Goal: Task Accomplishment & Management: Manage account settings

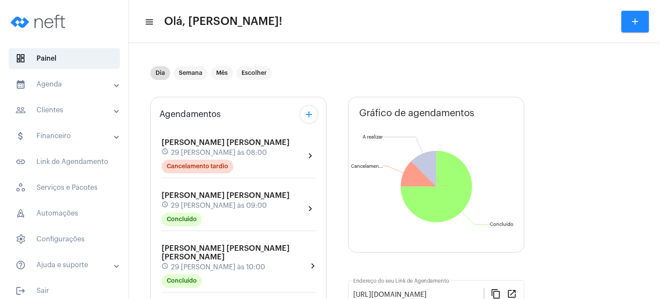
scroll to position [310, 0]
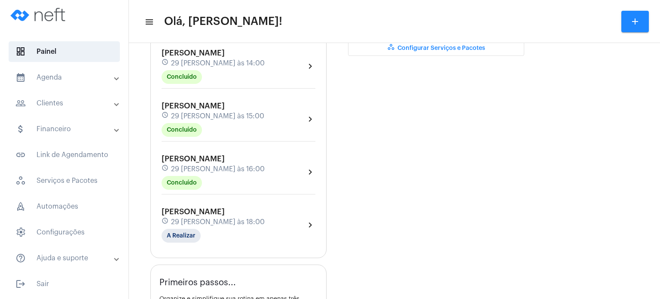
click at [54, 98] on mat-panel-title "people_outline Clientes" at bounding box center [64, 103] width 99 height 10
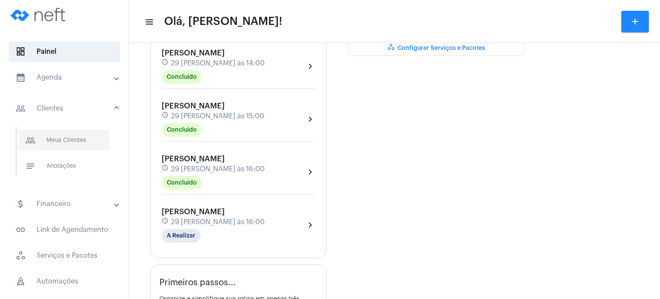
click at [58, 134] on span "people_outline Meus Clientes" at bounding box center [63, 140] width 91 height 21
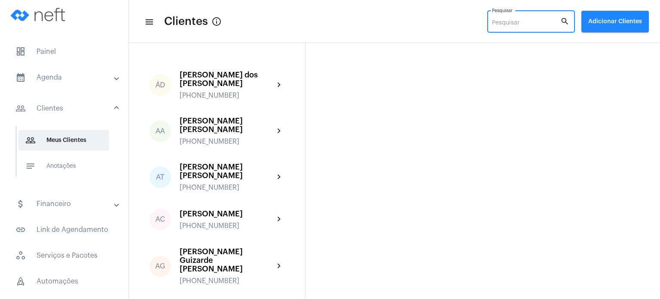
click at [509, 20] on input "Pesquisar" at bounding box center [526, 23] width 68 height 7
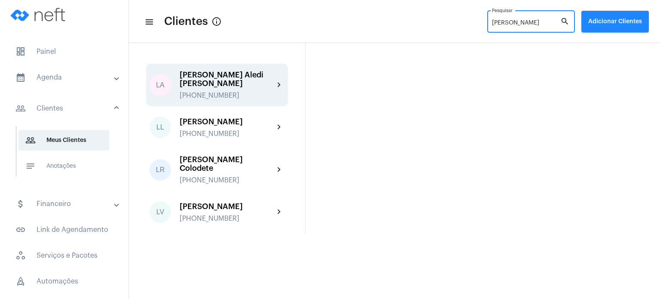
type input "[PERSON_NAME]"
click at [244, 77] on div "[PERSON_NAME] Aledi [PERSON_NAME]" at bounding box center [227, 79] width 95 height 17
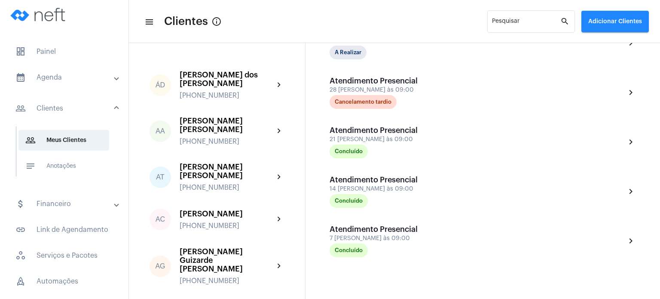
scroll to position [349, 0]
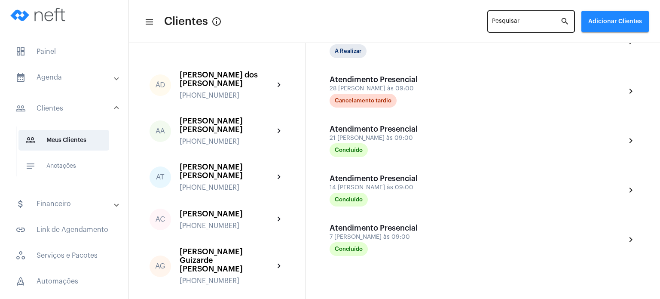
click at [525, 22] on input "Pesquisar" at bounding box center [526, 23] width 68 height 7
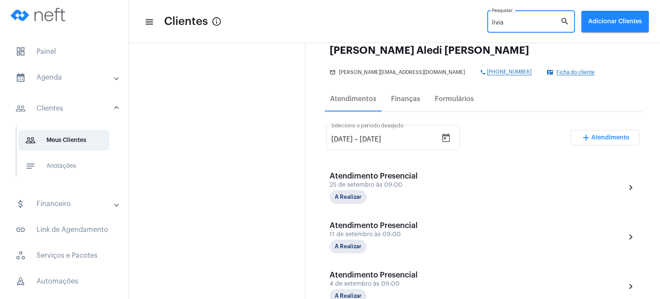
scroll to position [0, 0]
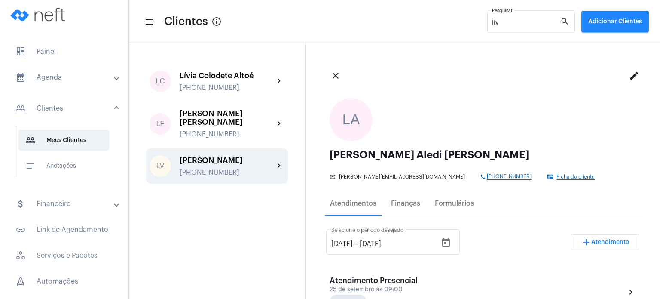
click at [224, 156] on div "[PERSON_NAME]" at bounding box center [227, 160] width 95 height 9
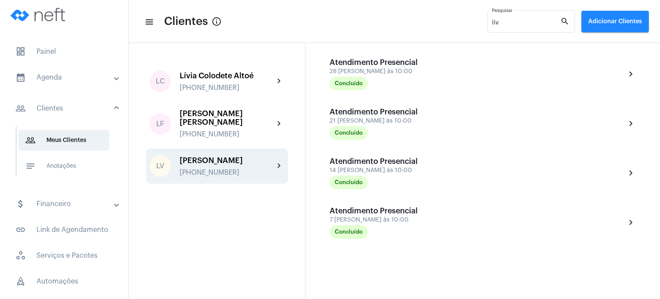
scroll to position [382, 0]
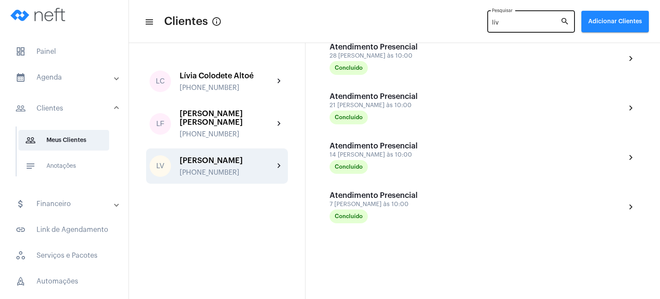
click at [504, 27] on div "lív Pesquisar" at bounding box center [526, 21] width 68 height 24
type input "l"
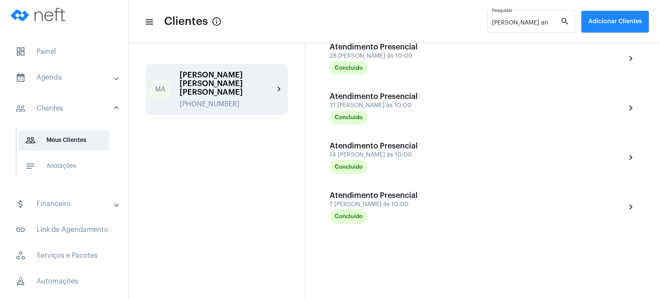
click at [232, 75] on div "[PERSON_NAME] [PERSON_NAME] [PERSON_NAME]" at bounding box center [227, 84] width 95 height 26
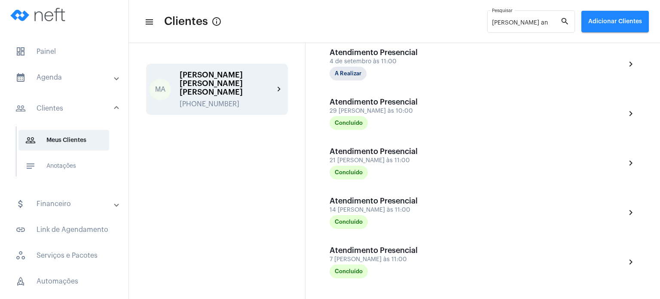
scroll to position [402, 0]
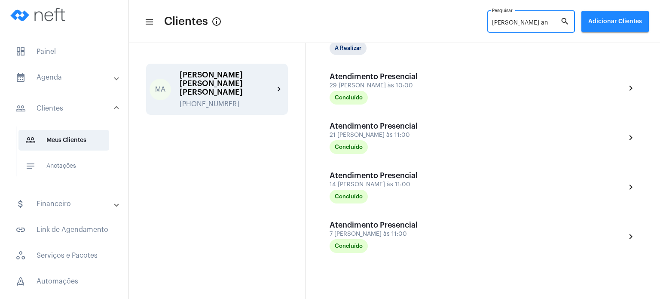
click at [520, 25] on input "[PERSON_NAME] an" at bounding box center [526, 23] width 68 height 7
type input "m"
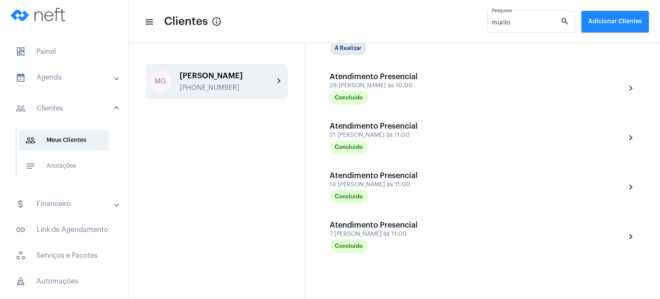
click at [185, 74] on div "[PERSON_NAME]" at bounding box center [227, 75] width 95 height 9
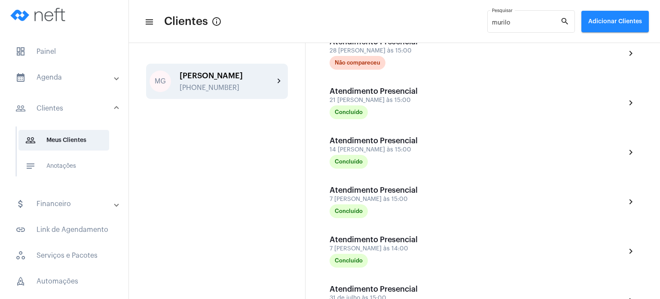
scroll to position [434, 0]
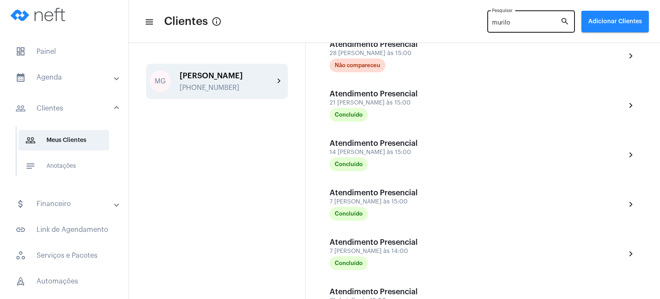
click at [509, 19] on div "murilo Pesquisar" at bounding box center [526, 21] width 68 height 24
click at [507, 21] on input "murilo" at bounding box center [526, 23] width 68 height 7
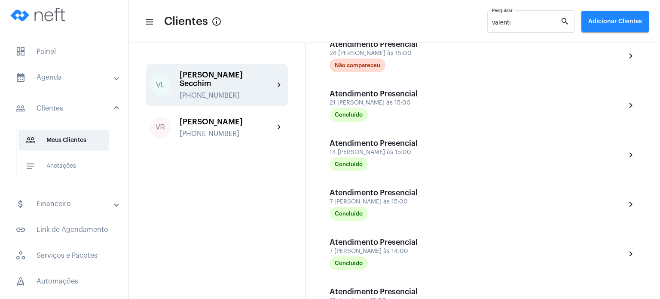
click at [249, 74] on div "[PERSON_NAME] Secchim" at bounding box center [227, 79] width 95 height 17
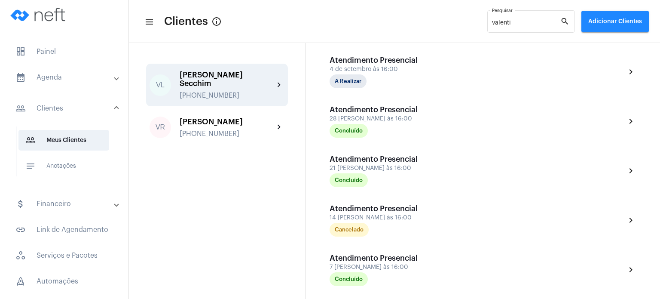
scroll to position [210, 0]
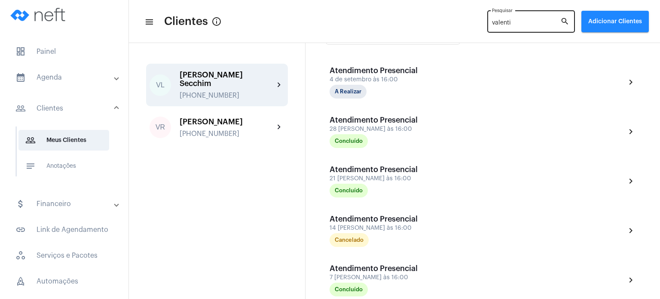
click at [508, 24] on input "valenti" at bounding box center [526, 23] width 68 height 7
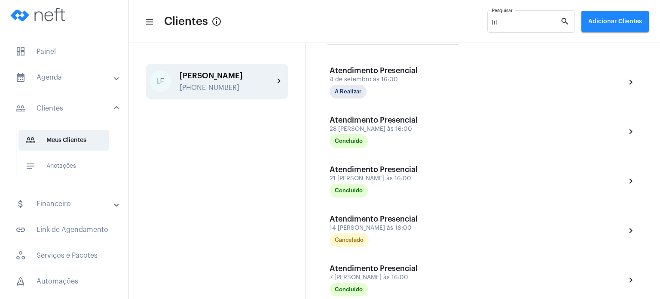
click at [242, 75] on div "[PERSON_NAME]" at bounding box center [227, 75] width 95 height 9
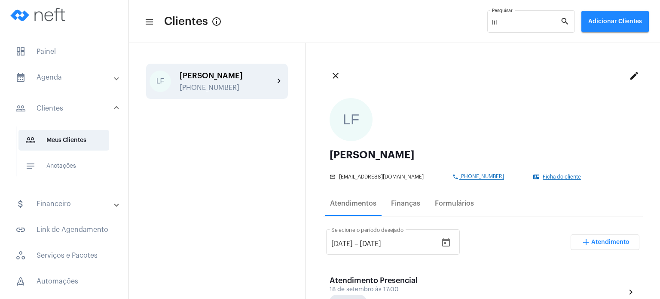
click at [429, 122] on ngx-avatars "LF" at bounding box center [479, 119] width 298 height 43
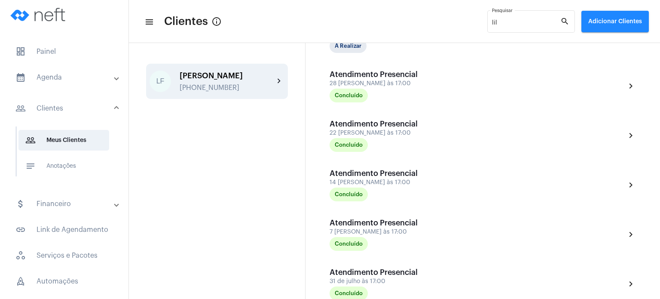
scroll to position [361, 0]
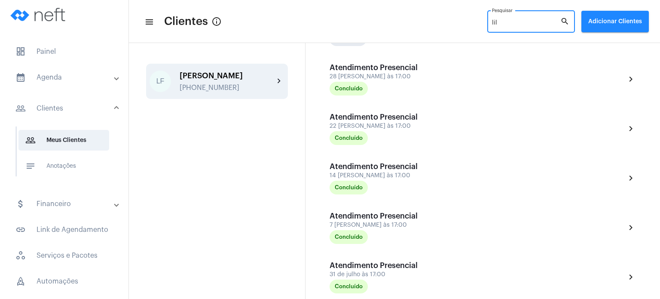
click at [519, 20] on input "lil" at bounding box center [526, 23] width 68 height 7
type input "l"
click at [212, 80] on div "[PERSON_NAME] [PHONE_NUMBER]" at bounding box center [227, 81] width 95 height 20
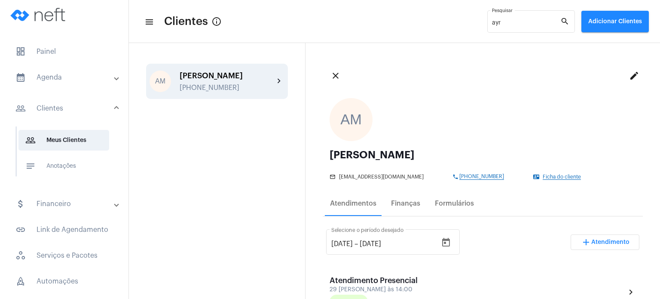
scroll to position [224, 0]
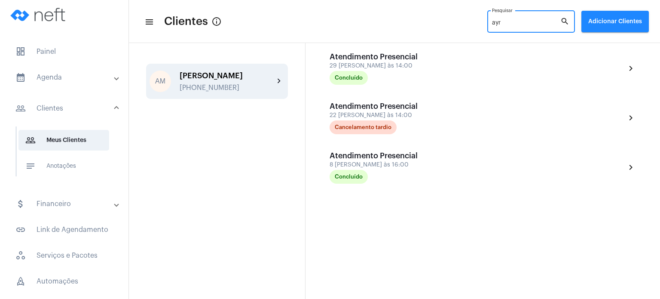
click at [508, 26] on input "ayr" at bounding box center [526, 23] width 68 height 7
type input "a"
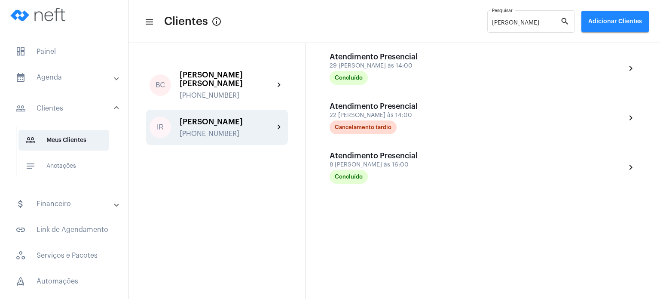
click at [227, 117] on div "[PERSON_NAME]" at bounding box center [227, 121] width 95 height 9
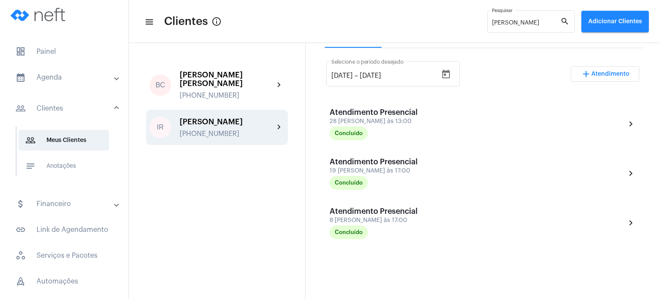
scroll to position [172, 0]
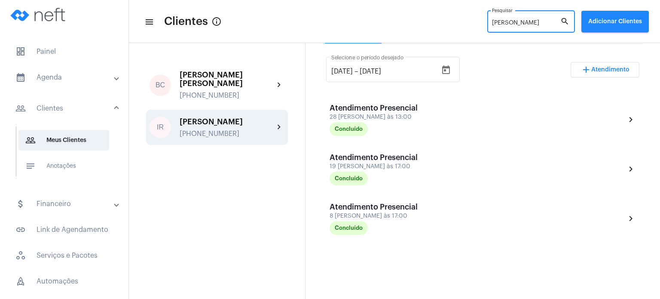
click at [506, 24] on input "[PERSON_NAME]" at bounding box center [526, 23] width 68 height 7
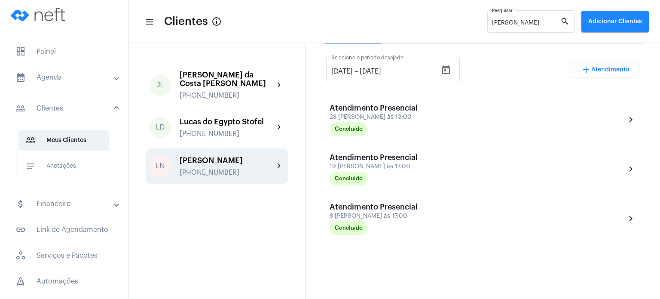
click at [217, 154] on div "LN [PERSON_NAME] [PHONE_NUMBER] chevron_right" at bounding box center [217, 165] width 142 height 35
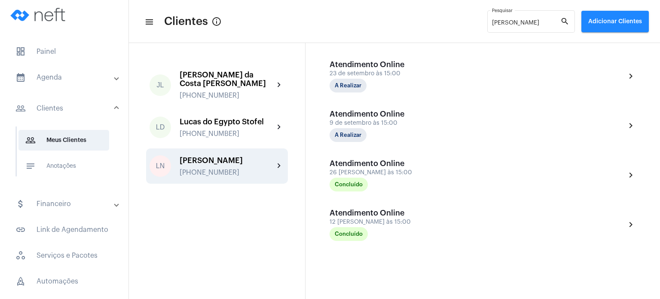
scroll to position [225, 0]
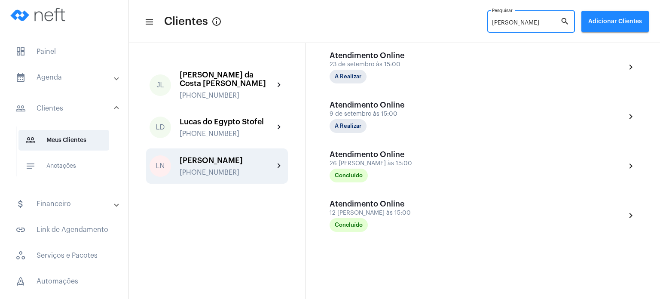
click at [500, 20] on input "[PERSON_NAME]" at bounding box center [526, 23] width 68 height 7
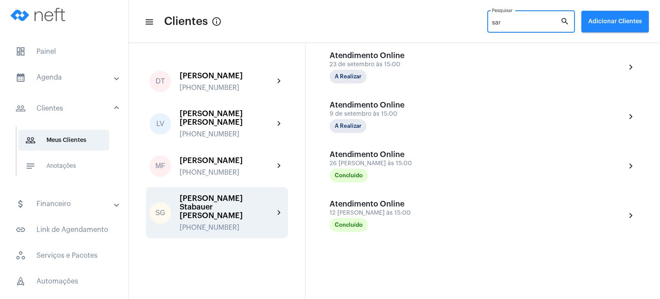
type input "sar"
click at [229, 196] on div "[PERSON_NAME] Stabauer [PERSON_NAME]" at bounding box center [227, 207] width 95 height 26
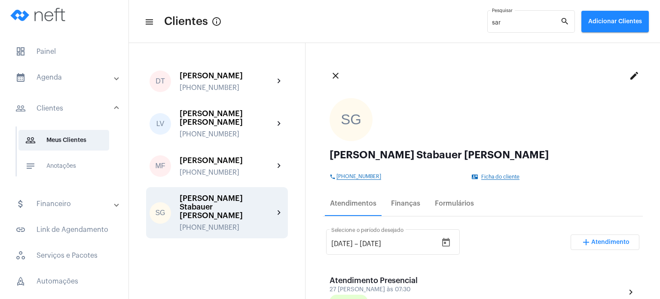
click at [325, 143] on div "SG [PERSON_NAME] Stabauer [PERSON_NAME] phone [PHONE_NUMBER] contact_mail Ficha…" at bounding box center [483, 138] width 320 height 95
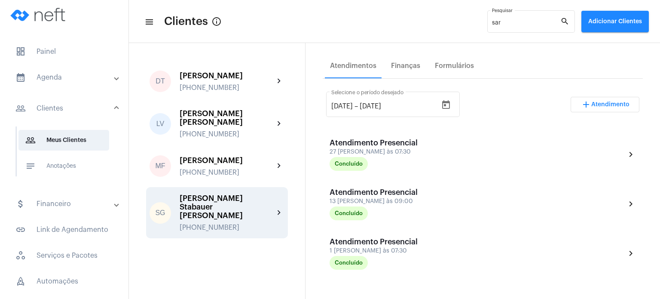
scroll to position [155, 0]
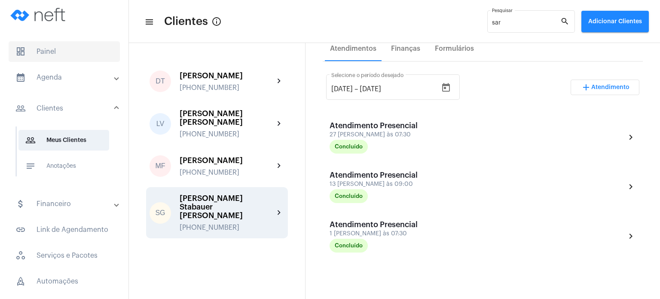
click at [67, 49] on span "dashboard Painel" at bounding box center [64, 51] width 111 height 21
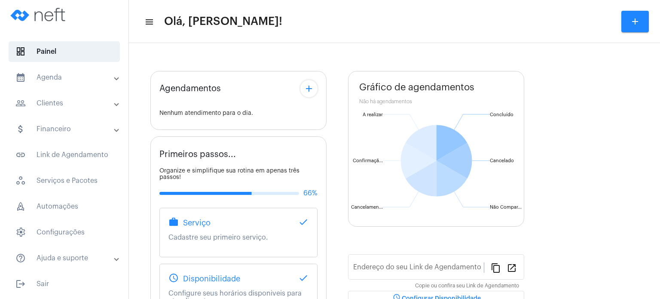
type input "[URL][DOMAIN_NAME]"
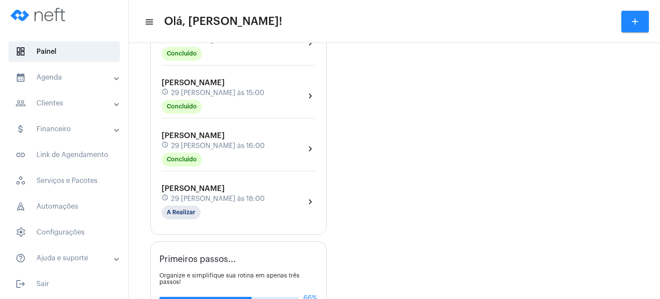
scroll to position [378, 0]
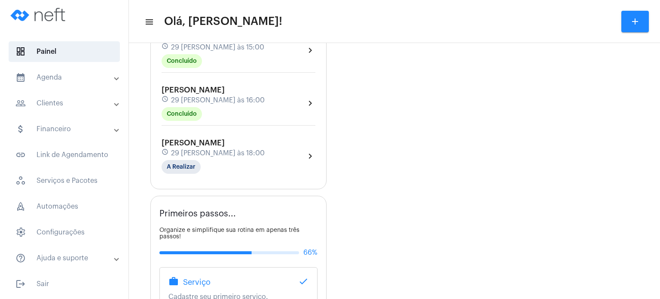
click at [211, 91] on div "[PERSON_NAME] schedule 29 [PERSON_NAME] às 16:00 Concluído" at bounding box center [213, 103] width 103 height 35
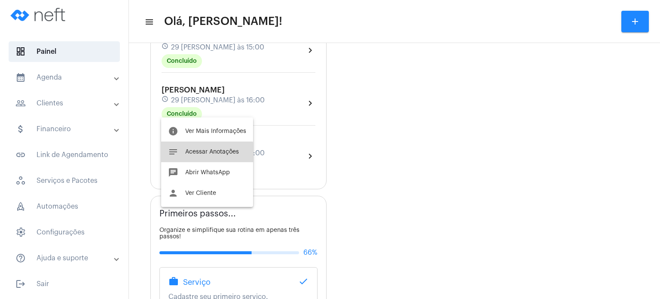
click at [201, 154] on button "notes Acessar Anotações" at bounding box center [207, 151] width 92 height 21
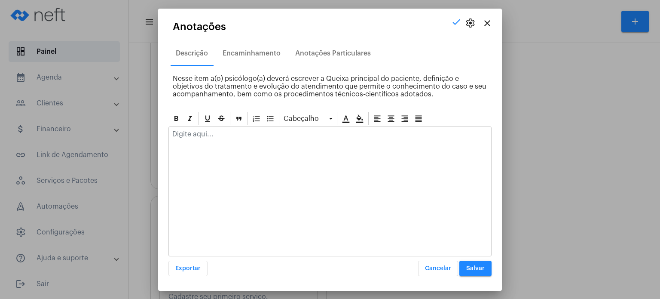
click at [198, 137] on p at bounding box center [330, 134] width 316 height 8
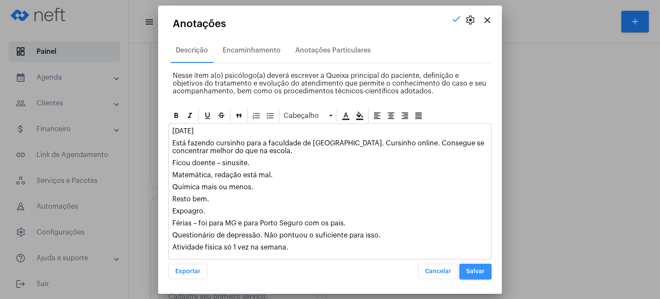
click at [483, 274] on button "Salvar" at bounding box center [476, 271] width 32 height 15
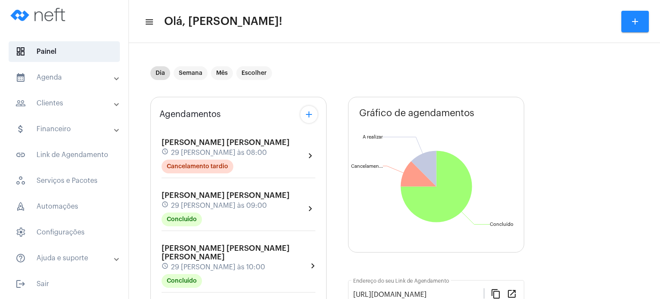
click at [67, 101] on mat-panel-title "people_outline Clientes" at bounding box center [64, 103] width 99 height 10
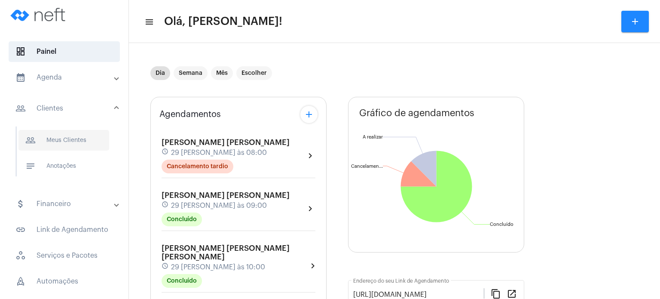
click at [65, 147] on span "people_outline Meus Clientes" at bounding box center [63, 140] width 91 height 21
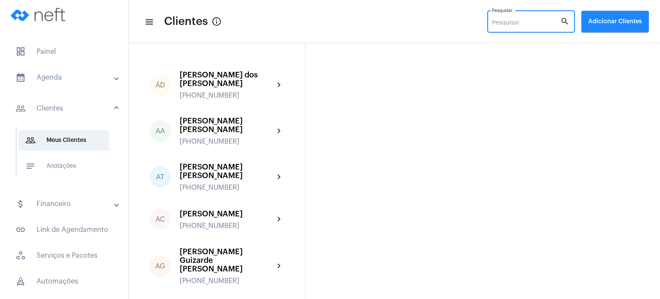
click at [541, 22] on input "Pesquisar" at bounding box center [526, 23] width 68 height 7
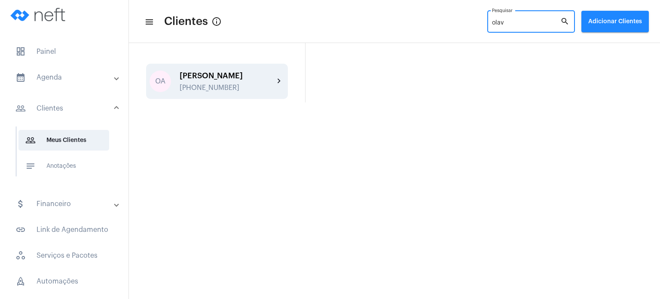
type input "olav"
click at [225, 88] on div "[PHONE_NUMBER]" at bounding box center [227, 88] width 95 height 8
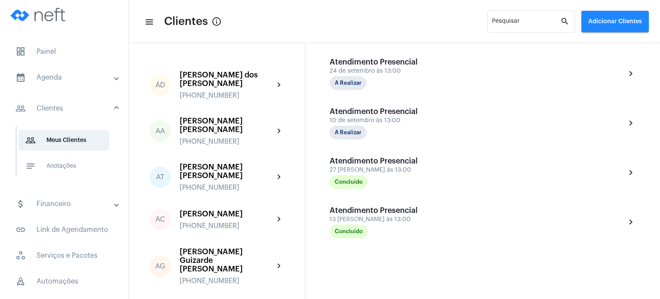
scroll to position [229, 0]
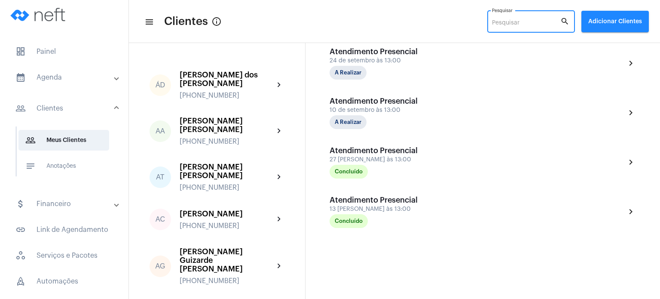
click at [520, 22] on input "Pesquisar" at bounding box center [526, 23] width 68 height 7
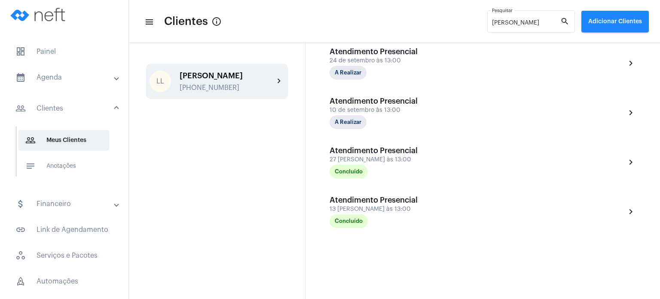
click at [225, 87] on div "[PHONE_NUMBER]" at bounding box center [227, 88] width 95 height 8
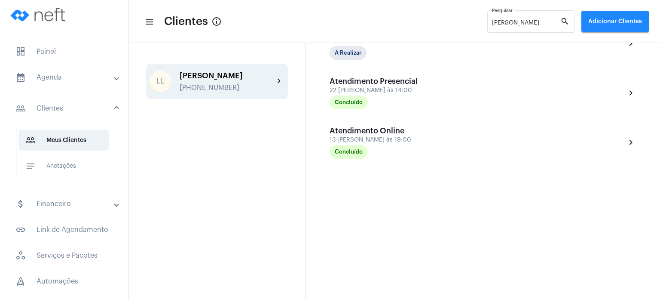
scroll to position [250, 0]
click at [515, 22] on input "[PERSON_NAME]" at bounding box center [526, 23] width 68 height 7
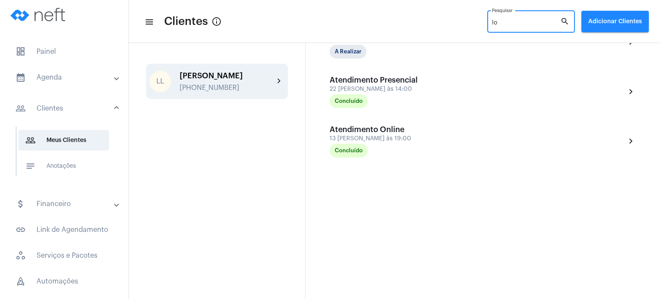
type input "l"
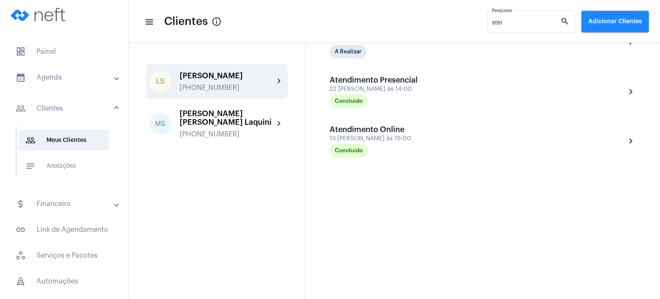
click at [222, 80] on div "[PERSON_NAME] [PHONE_NUMBER]" at bounding box center [227, 81] width 95 height 20
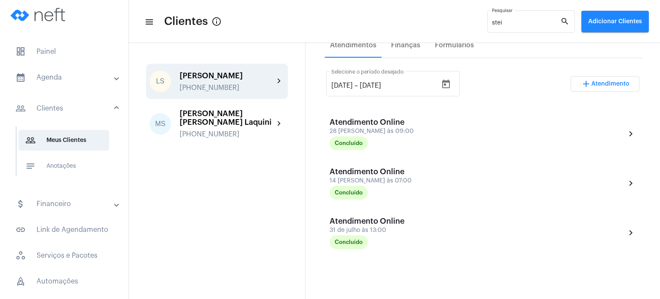
scroll to position [163, 0]
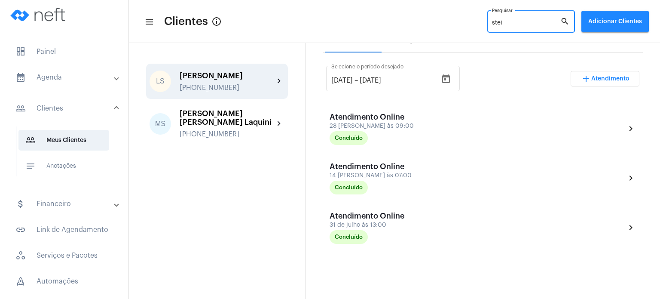
click at [512, 20] on input "stei" at bounding box center [526, 23] width 68 height 7
type input "s"
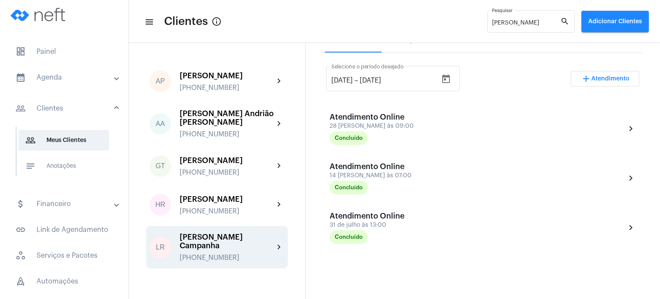
click at [204, 232] on div "[PERSON_NAME] Campanha [PHONE_NUMBER] chevron_right" at bounding box center [217, 247] width 142 height 43
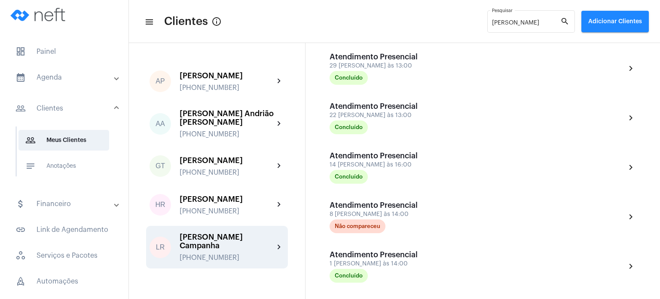
scroll to position [373, 0]
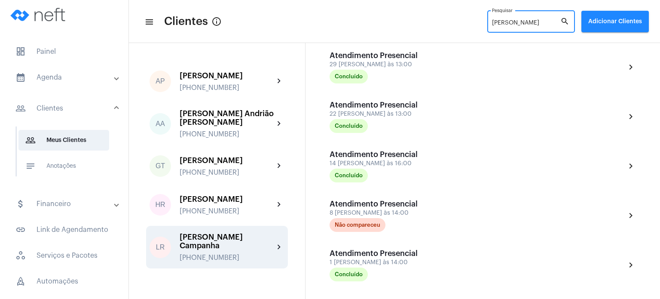
click at [503, 21] on input "[PERSON_NAME]" at bounding box center [526, 23] width 68 height 7
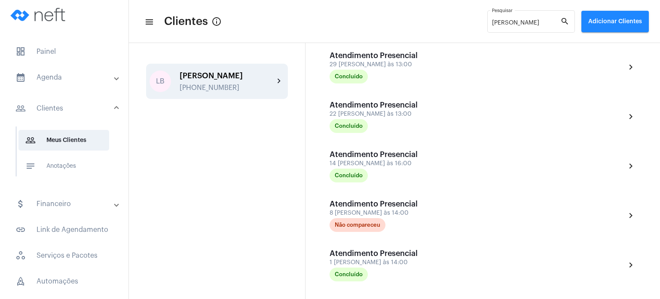
click at [256, 89] on div "[PERSON_NAME] Colodetti [PHONE_NUMBER]" at bounding box center [227, 81] width 95 height 20
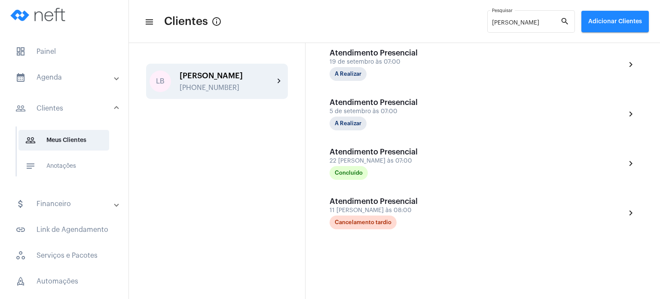
scroll to position [250, 0]
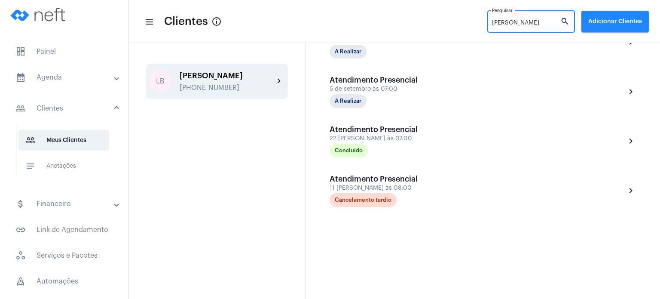
click at [506, 23] on input "[PERSON_NAME]" at bounding box center [526, 23] width 68 height 7
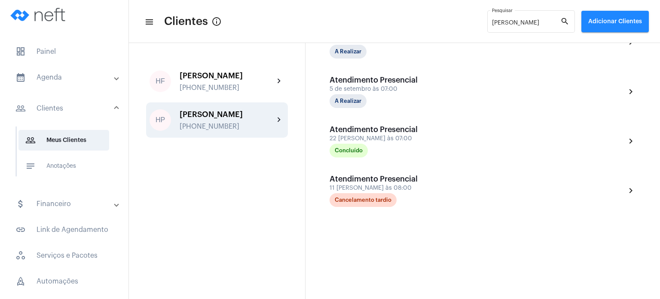
click at [221, 109] on div "HP [PERSON_NAME] [PHONE_NUMBER] chevron_right" at bounding box center [217, 119] width 142 height 35
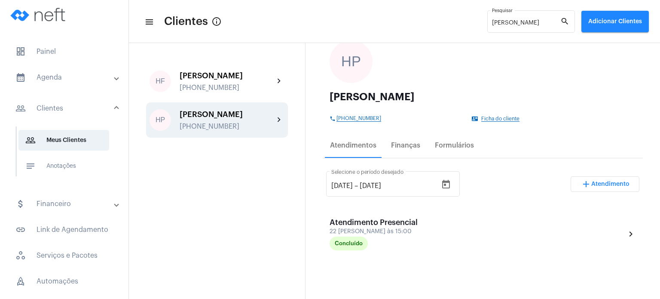
scroll to position [66, 0]
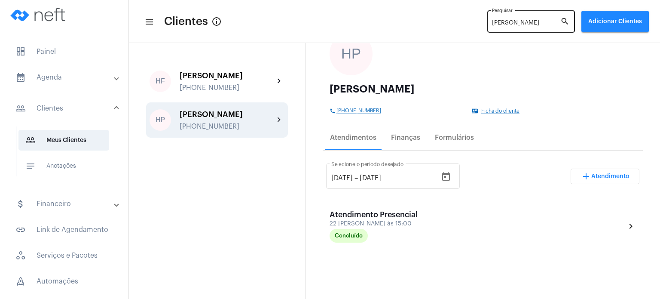
click at [523, 27] on div "[PERSON_NAME]" at bounding box center [526, 21] width 68 height 24
type input "h"
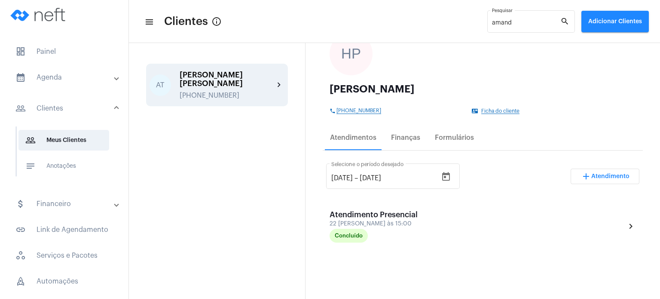
click at [229, 71] on div "[PERSON_NAME] [PERSON_NAME]" at bounding box center [227, 79] width 95 height 17
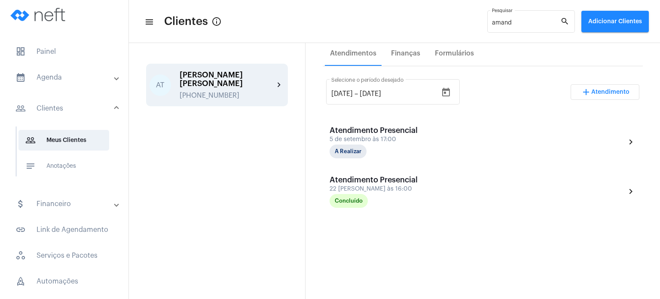
scroll to position [172, 0]
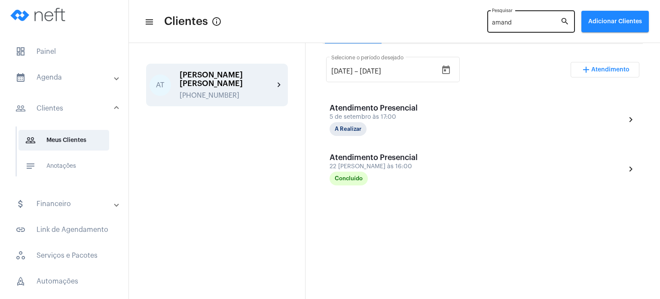
click at [510, 25] on input "amand" at bounding box center [526, 23] width 68 height 7
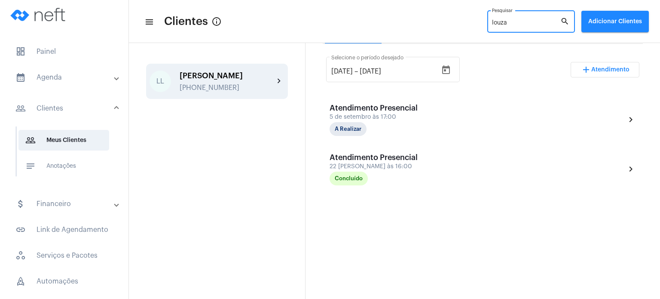
type input "louza"
click at [190, 80] on div "[PERSON_NAME] [PHONE_NUMBER]" at bounding box center [227, 81] width 95 height 20
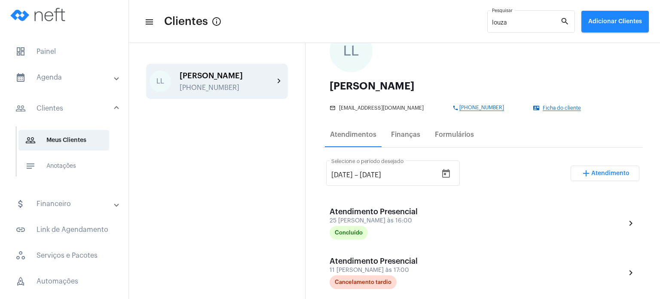
scroll to position [138, 0]
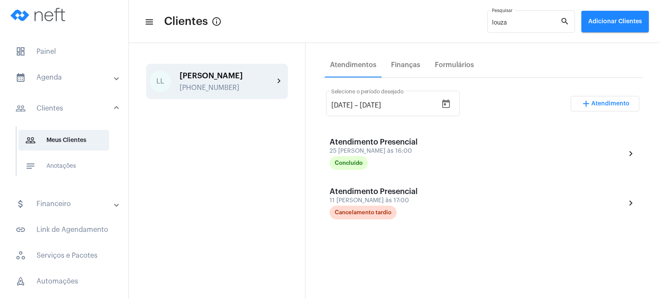
click at [58, 74] on mat-panel-title "calendar_month_outlined Agenda" at bounding box center [64, 77] width 99 height 10
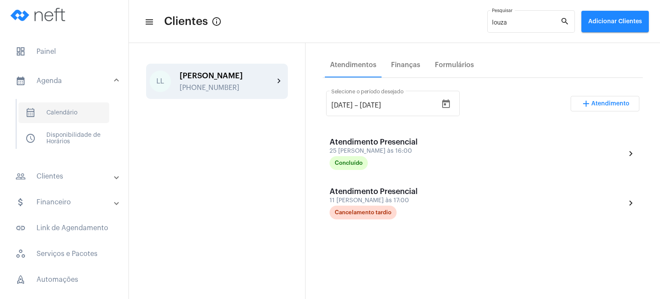
click at [56, 109] on span "calendar_month_outlined Calendário" at bounding box center [63, 112] width 91 height 21
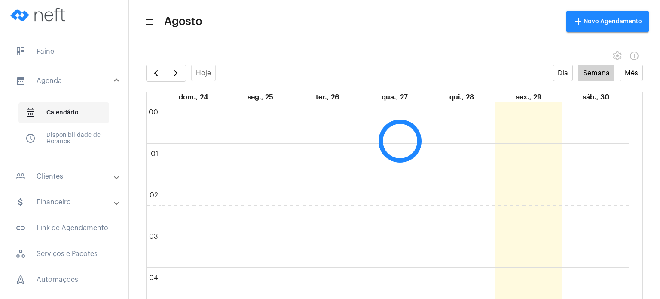
scroll to position [248, 0]
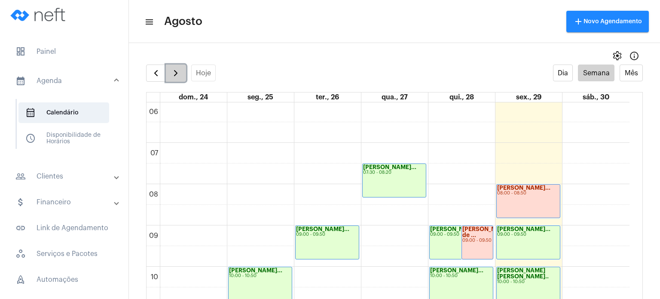
click at [177, 73] on span "button" at bounding box center [176, 73] width 10 height 10
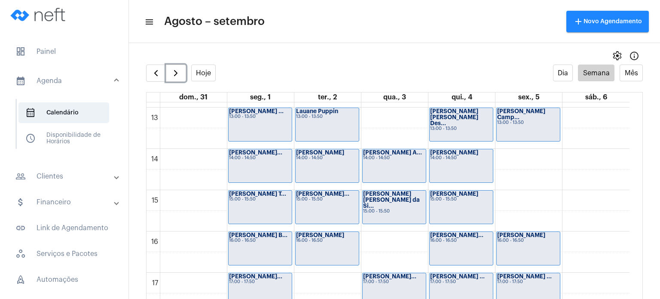
scroll to position [545, 0]
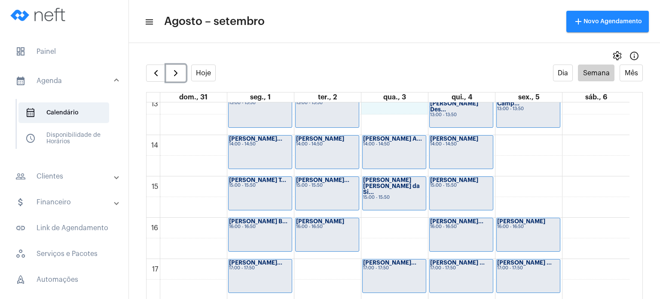
click at [402, 105] on div "00 01 02 03 04 05 06 07 08 09 10 11 12 13 14 15 16 17 18 19 20 21 22 23 [PERSON…" at bounding box center [388, 52] width 483 height 991
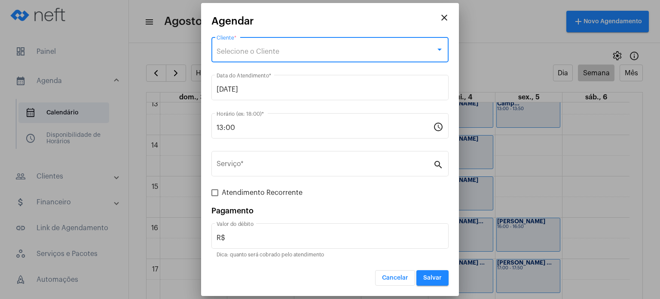
click at [354, 51] on div "Selecione o Cliente" at bounding box center [326, 52] width 219 height 8
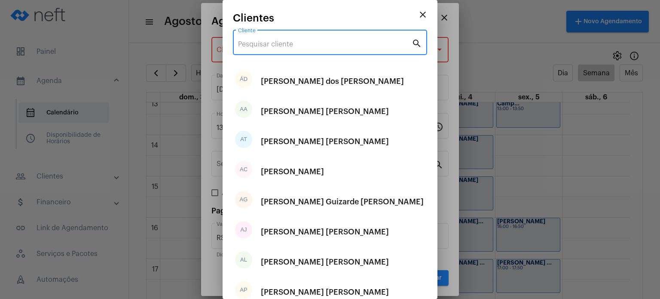
click at [308, 47] on input "Cliente" at bounding box center [325, 44] width 174 height 8
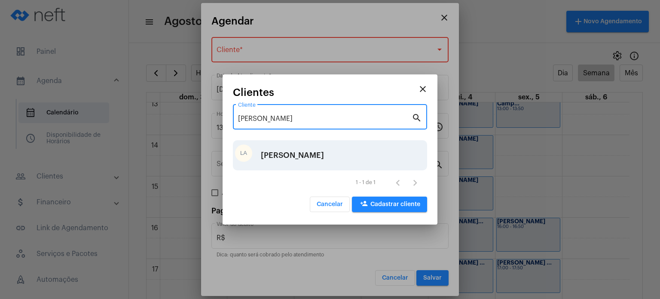
type input "[PERSON_NAME]"
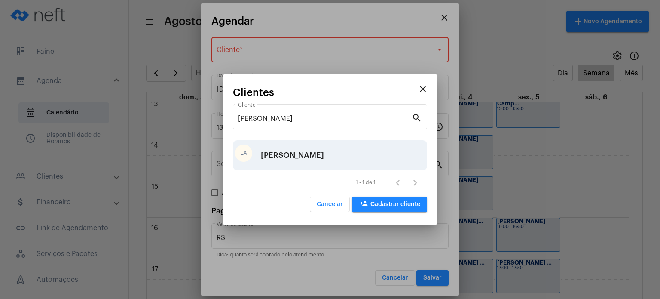
click at [284, 153] on div "[PERSON_NAME]" at bounding box center [292, 155] width 63 height 26
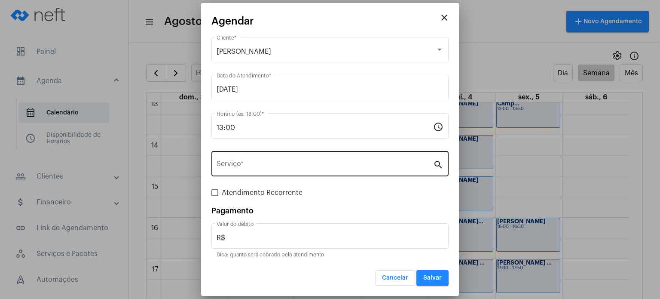
click at [276, 155] on div "Serviço *" at bounding box center [325, 162] width 217 height 27
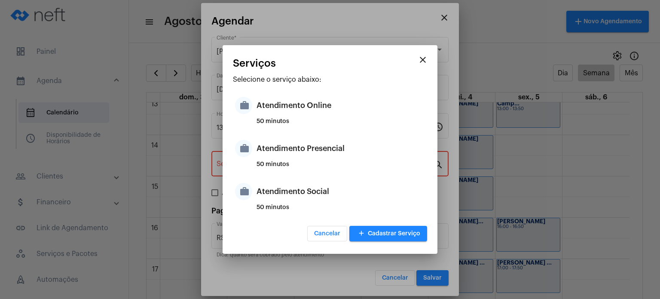
click at [276, 155] on div "Atendimento Presencial" at bounding box center [341, 148] width 169 height 26
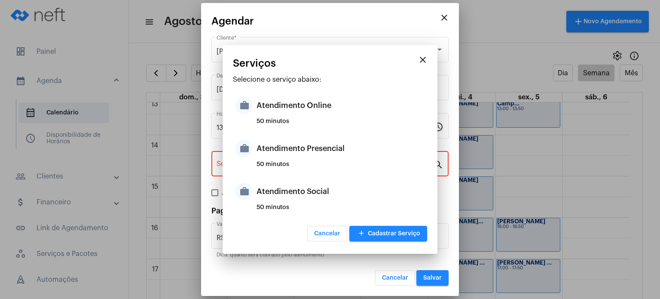
type input "Atendimento Presencial"
type input "R$ 170"
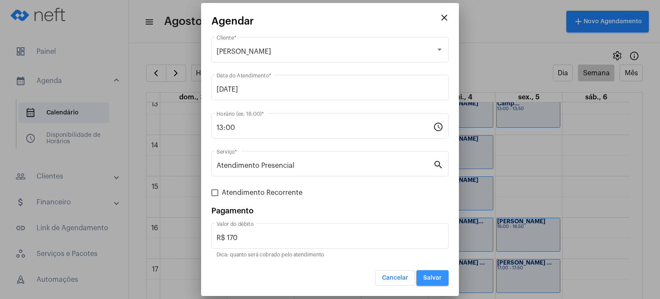
click at [431, 272] on button "Salvar" at bounding box center [433, 277] width 32 height 15
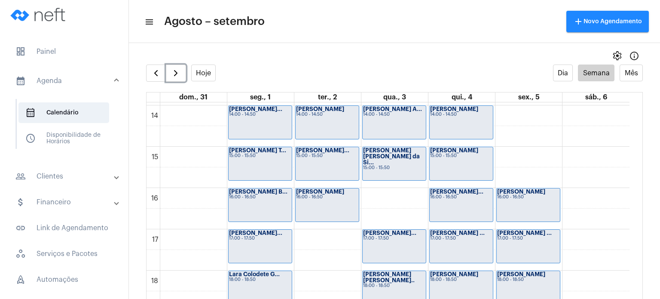
scroll to position [594, 0]
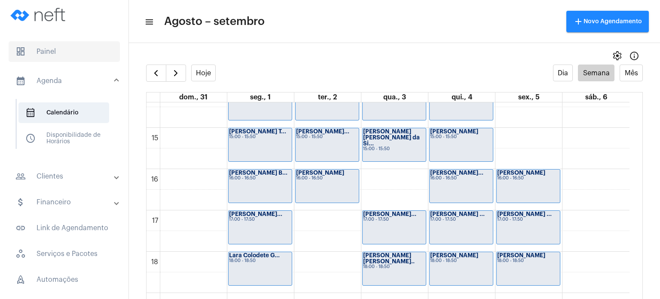
click at [56, 44] on span "dashboard Painel" at bounding box center [64, 51] width 111 height 21
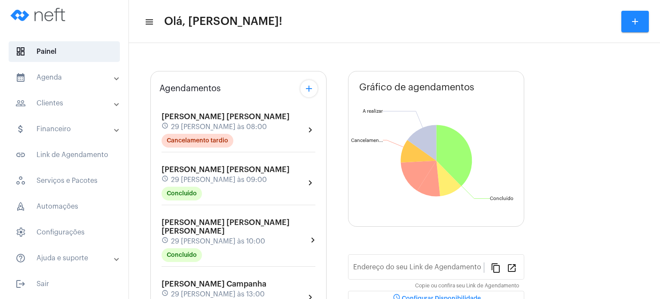
type input "[URL][DOMAIN_NAME]"
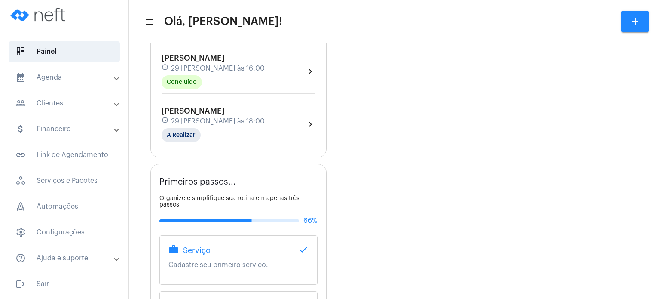
scroll to position [413, 0]
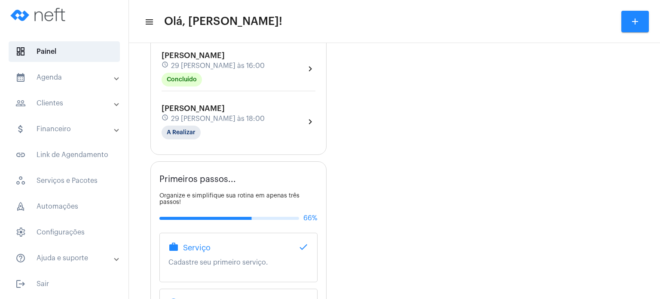
click at [197, 115] on span "29 [PERSON_NAME] às 18:00" at bounding box center [218, 119] width 94 height 8
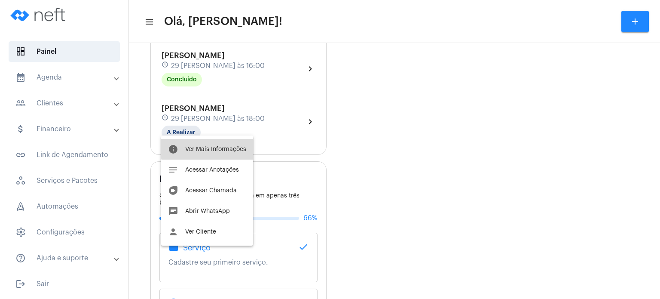
click at [214, 141] on button "info Ver Mais Informações" at bounding box center [207, 149] width 92 height 21
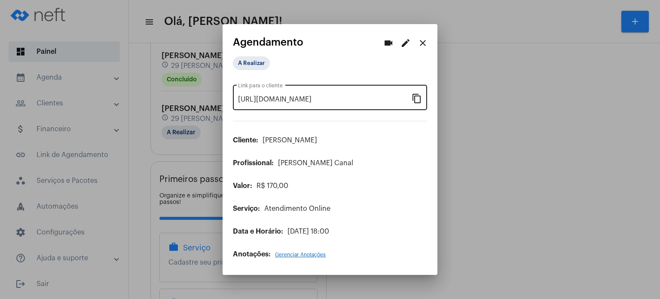
click at [418, 100] on mat-icon "content_copy" at bounding box center [417, 98] width 10 height 10
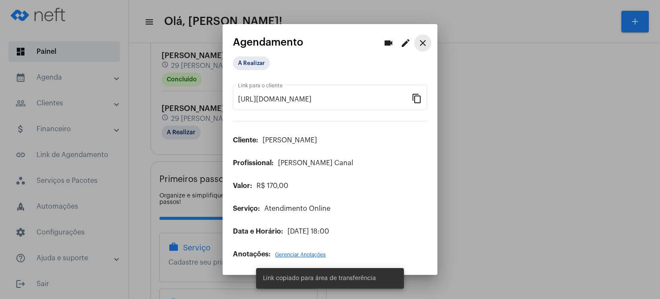
click at [423, 43] on mat-icon "close" at bounding box center [423, 43] width 10 height 10
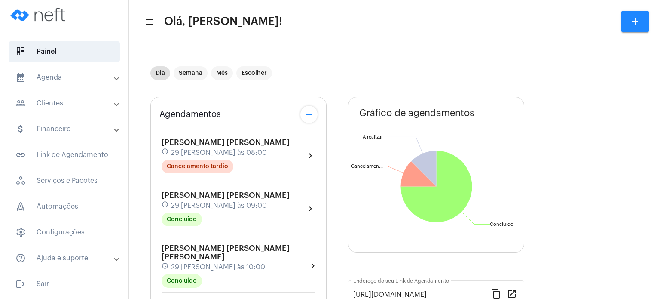
click at [36, 70] on mat-expansion-panel-header "calendar_month_outlined Agenda" at bounding box center [66, 77] width 123 height 21
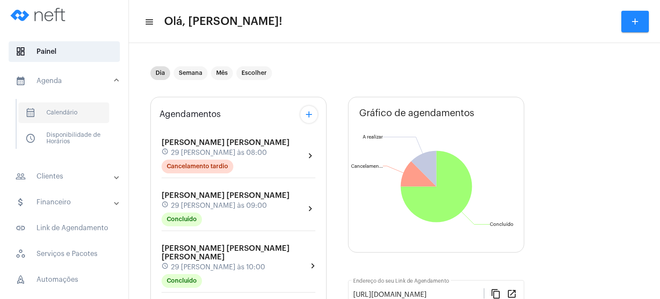
click at [55, 110] on span "calendar_month_outlined Calendário" at bounding box center [63, 112] width 91 height 21
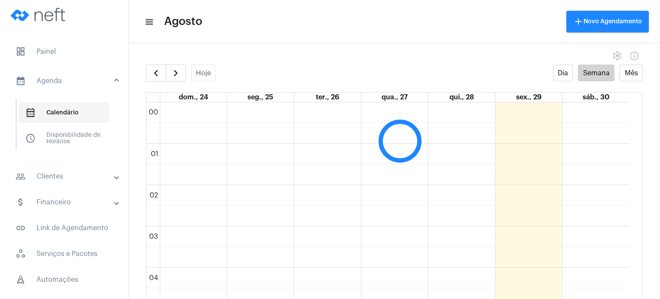
scroll to position [248, 0]
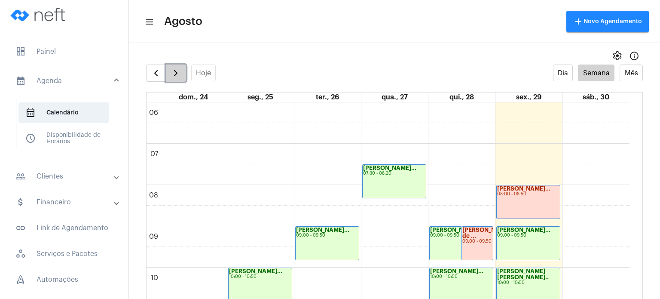
click at [178, 68] on span "button" at bounding box center [176, 73] width 10 height 10
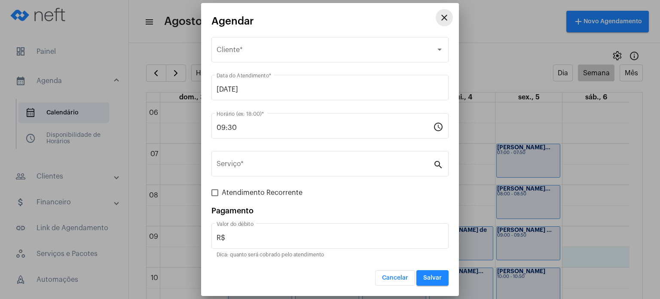
click at [441, 18] on mat-icon "close" at bounding box center [444, 17] width 10 height 10
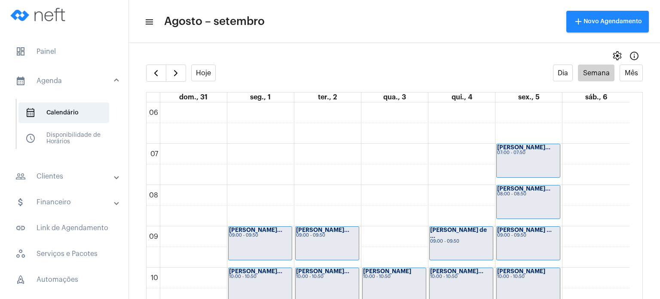
drag, startPoint x: 635, startPoint y: 161, endPoint x: 636, endPoint y: 196, distance: 34.4
click at [636, 196] on full-calendar "Hoje Dia Semana Mês dom., 31 seg., 1 ter., 2 qua., 3 qui., 4 sex., 5 sáb., 6 00…" at bounding box center [394, 190] width 531 height 252
click at [138, 129] on full-calendar "Hoje Dia Semana Mês dom., 31 seg., 1 ter., 2 qua., 3 qui., 4 sex., 5 sáb., 6 00…" at bounding box center [394, 190] width 531 height 252
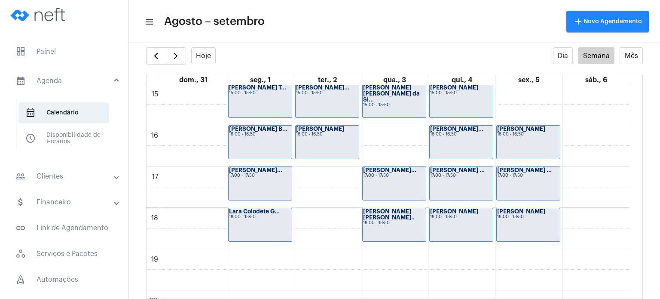
scroll to position [623, 0]
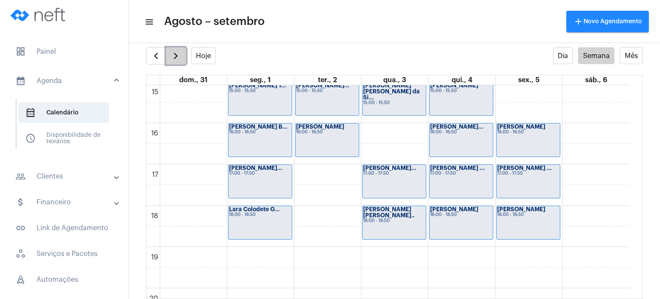
click at [182, 53] on button "button" at bounding box center [176, 55] width 20 height 17
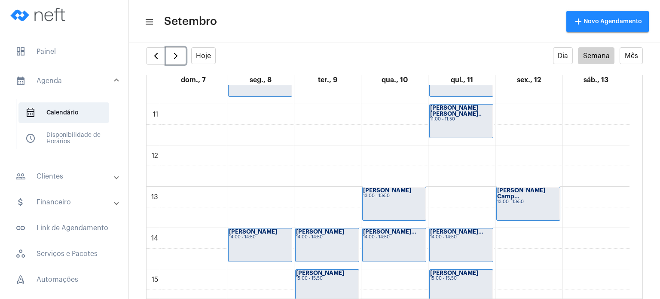
scroll to position [248, 0]
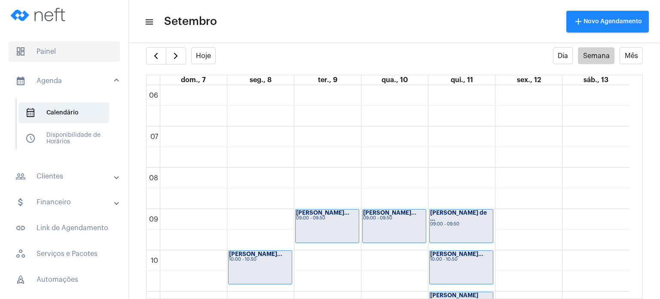
click at [79, 49] on span "dashboard Painel" at bounding box center [64, 51] width 111 height 21
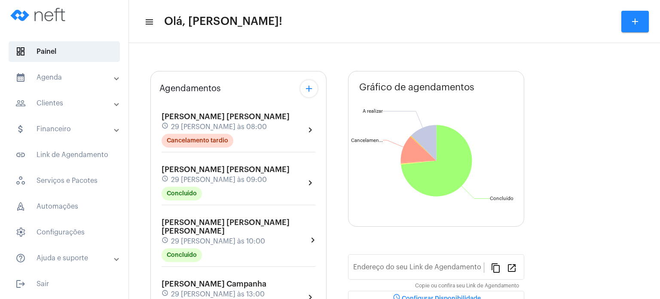
type input "[URL][DOMAIN_NAME]"
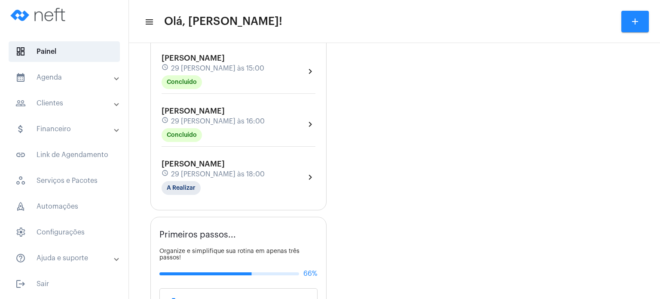
scroll to position [361, 0]
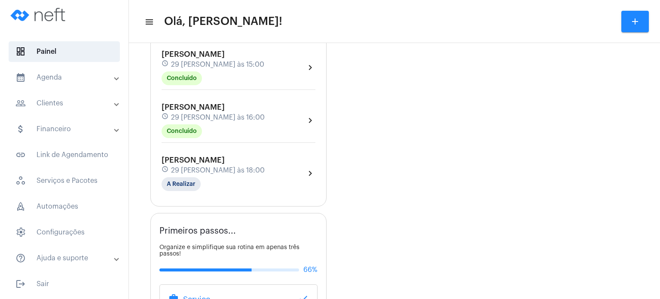
click at [184, 166] on span "29 [PERSON_NAME] às 18:00" at bounding box center [218, 170] width 94 height 8
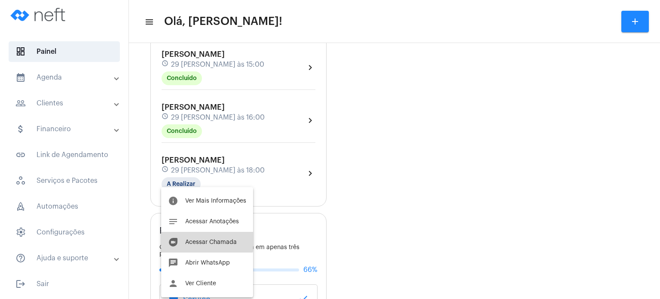
click at [205, 235] on button "duo [PERSON_NAME]" at bounding box center [207, 242] width 92 height 21
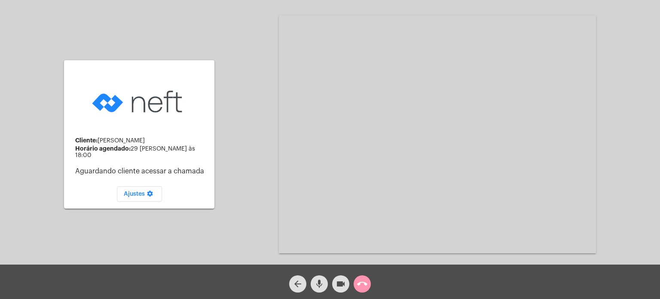
click at [185, 5] on div at bounding box center [330, 6] width 660 height 8
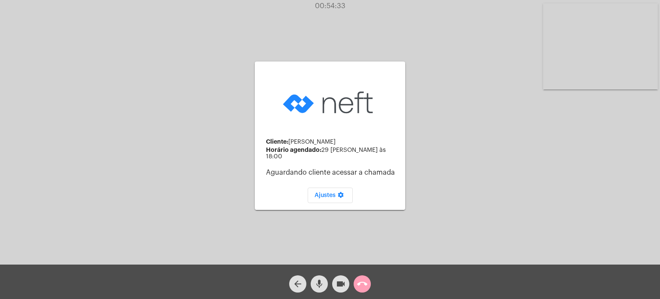
click at [365, 281] on mat-icon "call_end" at bounding box center [362, 284] width 10 height 10
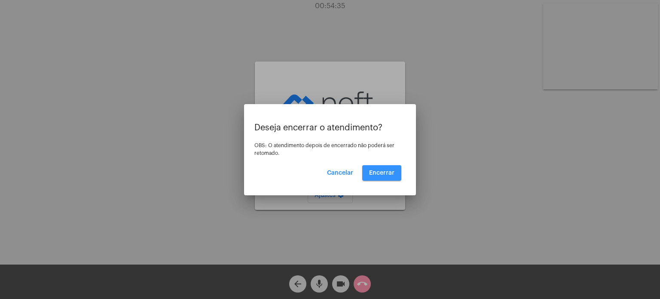
click at [386, 168] on button "Encerrar" at bounding box center [381, 172] width 39 height 15
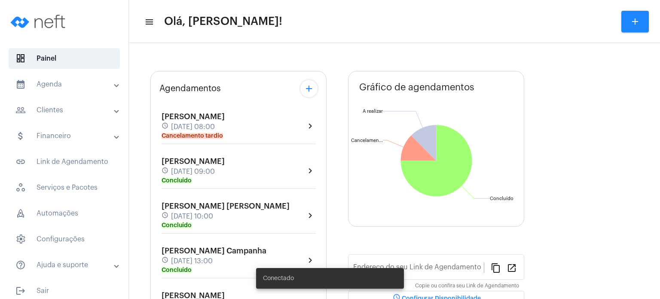
type input "[URL][DOMAIN_NAME]"
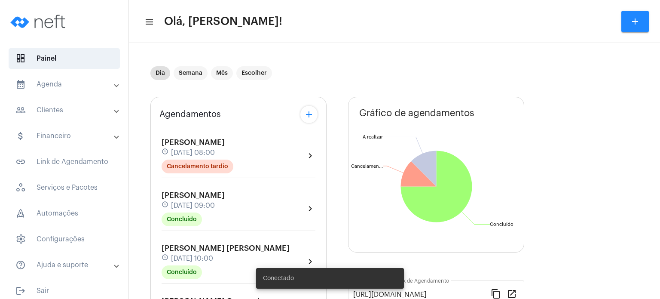
click at [67, 91] on mat-expansion-panel-header "calendar_month_outlined Agenda" at bounding box center [66, 84] width 123 height 21
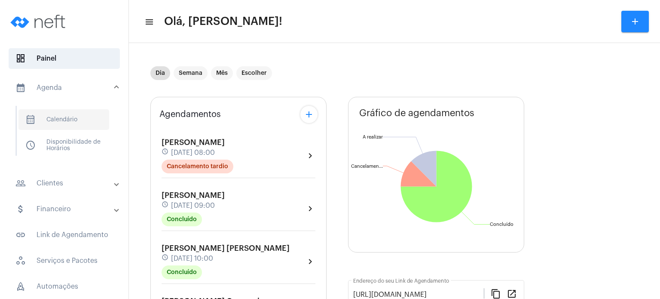
click at [64, 118] on span "calendar_month_outlined Calendário" at bounding box center [63, 119] width 91 height 21
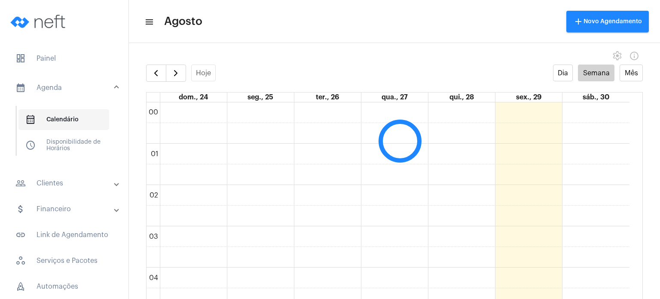
scroll to position [248, 0]
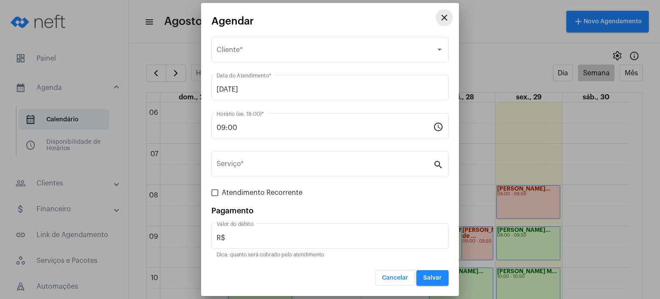
click at [444, 20] on mat-icon "close" at bounding box center [444, 17] width 10 height 10
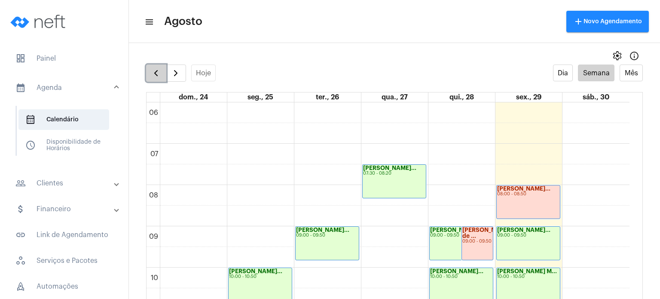
click at [159, 74] on span "button" at bounding box center [156, 73] width 10 height 10
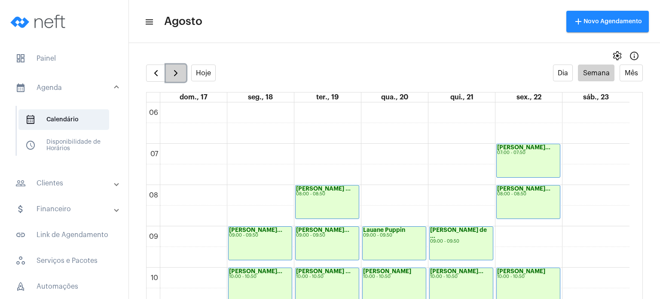
click at [175, 71] on span "button" at bounding box center [176, 73] width 10 height 10
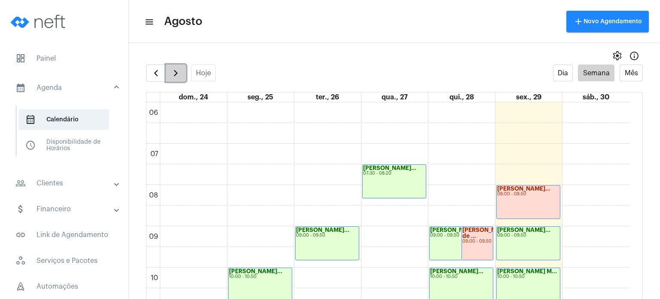
click at [175, 71] on span "button" at bounding box center [176, 73] width 10 height 10
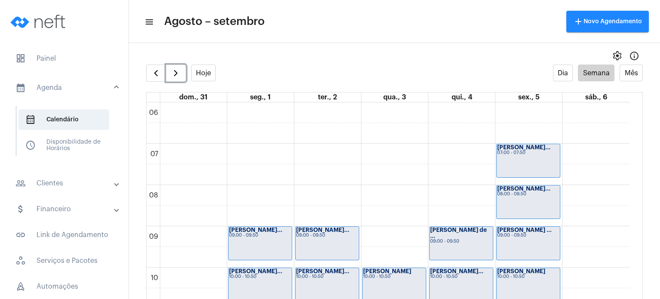
click at [273, 234] on div "09:00 - 09:50" at bounding box center [260, 235] width 62 height 5
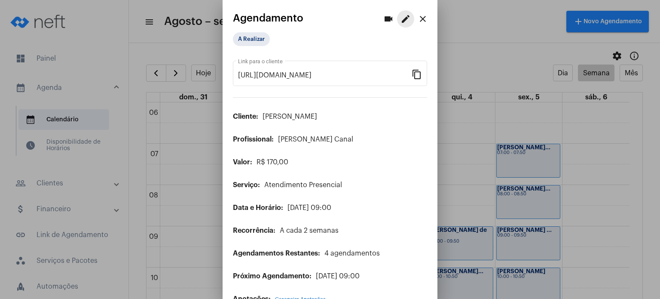
click at [399, 26] on button "edit" at bounding box center [405, 18] width 17 height 17
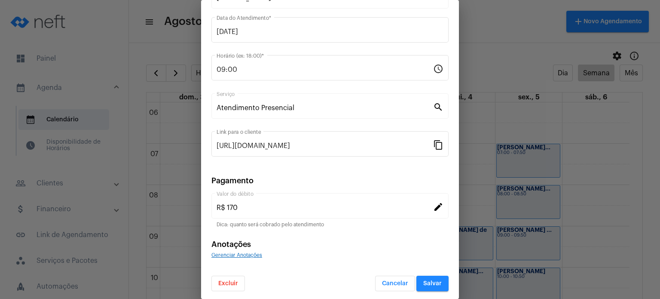
scroll to position [70, 0]
click at [227, 281] on span "Excluir" at bounding box center [228, 282] width 20 height 6
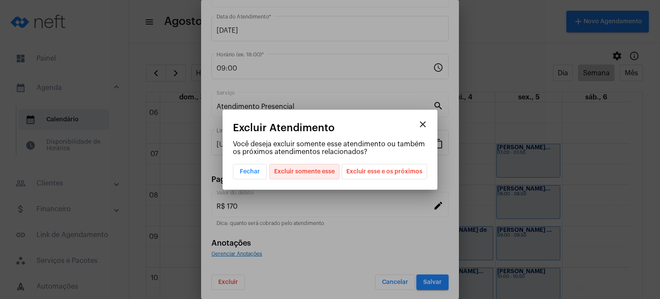
click at [316, 170] on span "Excluir somente esse" at bounding box center [304, 171] width 61 height 15
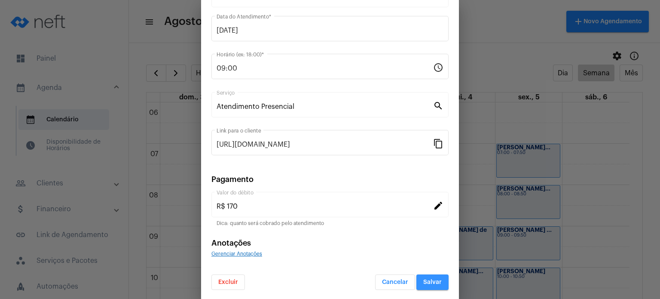
click at [433, 281] on span "Salvar" at bounding box center [432, 282] width 18 height 6
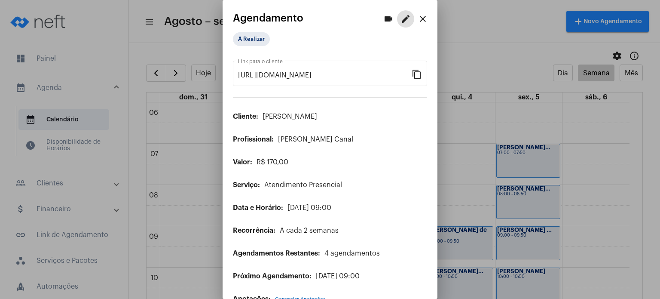
click at [418, 19] on mat-icon "close" at bounding box center [423, 19] width 10 height 10
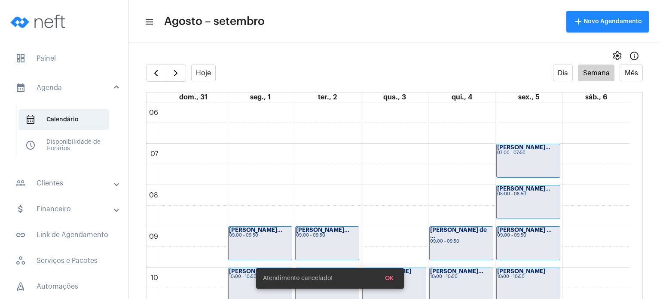
click at [287, 259] on div "Atendimento cancelado! OK" at bounding box center [330, 278] width 169 height 41
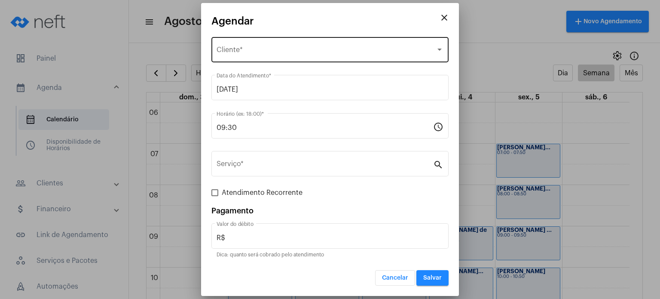
click at [304, 55] on div "Selecione o Cliente" at bounding box center [326, 52] width 219 height 8
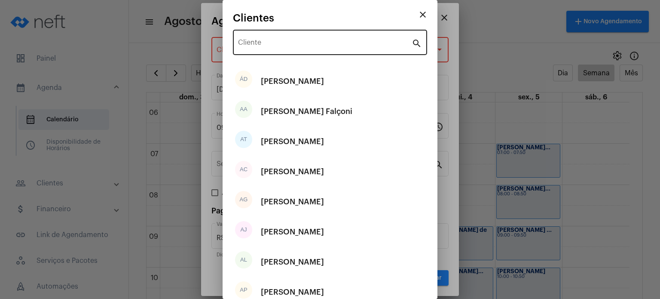
click at [308, 36] on div "Cliente" at bounding box center [325, 41] width 174 height 27
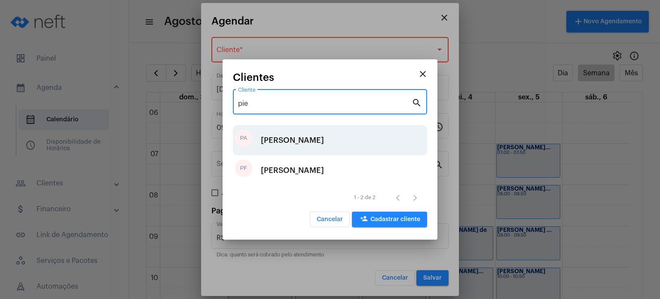
type input "pie"
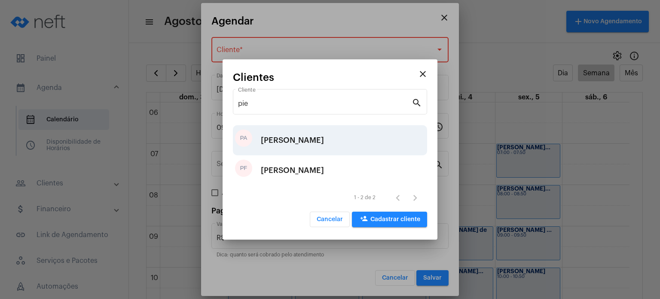
click at [287, 133] on div "[PERSON_NAME]" at bounding box center [292, 140] width 63 height 26
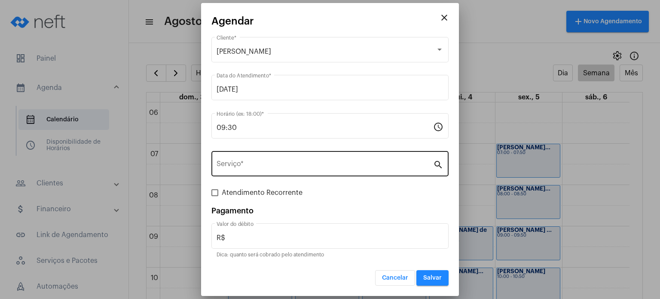
click at [275, 158] on div "Serviço *" at bounding box center [325, 162] width 217 height 27
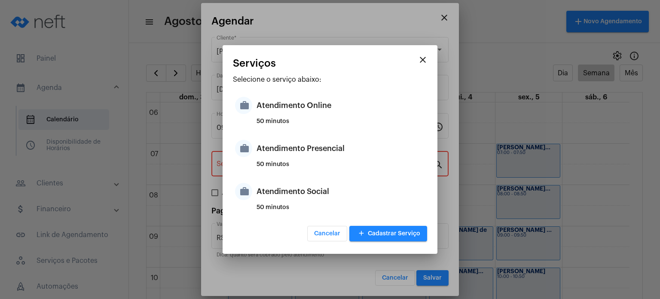
click at [275, 158] on div "Atendimento Presencial" at bounding box center [341, 148] width 169 height 26
type input "Atendimento Presencial"
type input "R$ 170"
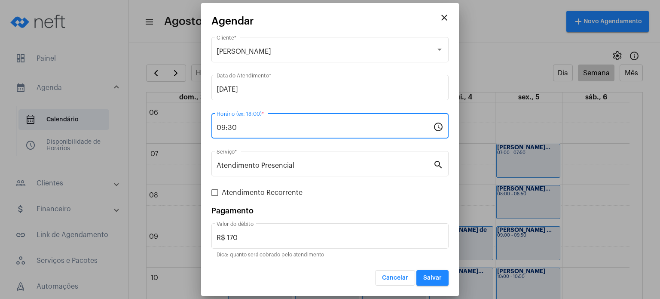
click at [282, 131] on input "09:30" at bounding box center [325, 128] width 217 height 8
type input "09:00"
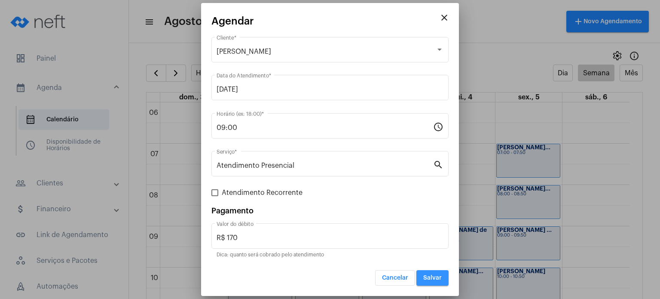
click at [436, 280] on span "Salvar" at bounding box center [432, 278] width 18 height 6
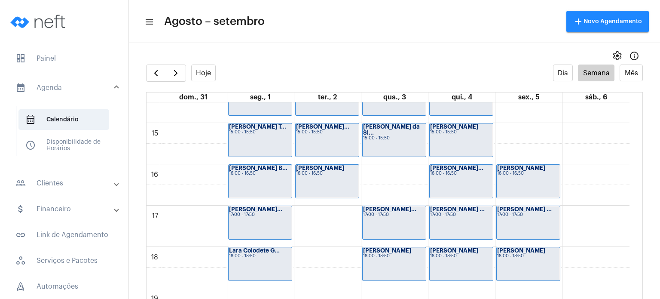
scroll to position [597, 0]
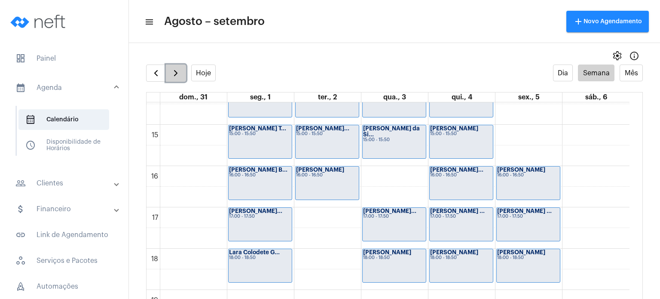
click at [181, 67] on button "button" at bounding box center [176, 72] width 20 height 17
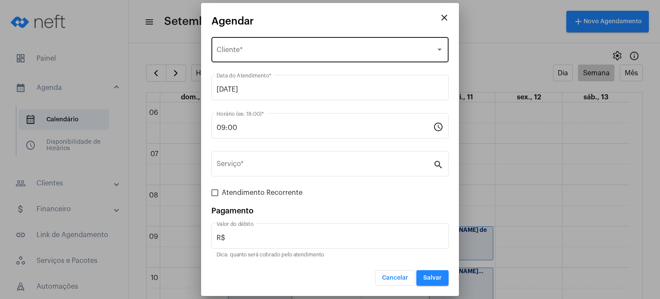
click at [246, 43] on div "Selecione o Cliente Cliente *" at bounding box center [330, 48] width 227 height 27
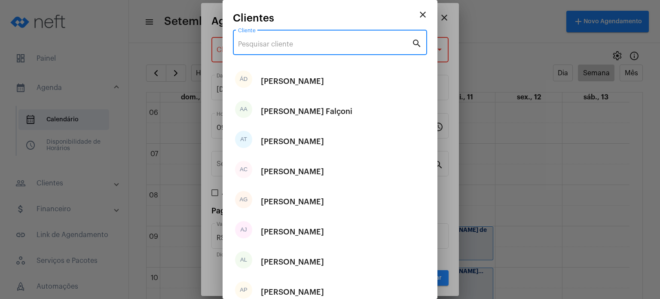
click at [246, 43] on input "Cliente" at bounding box center [325, 44] width 174 height 8
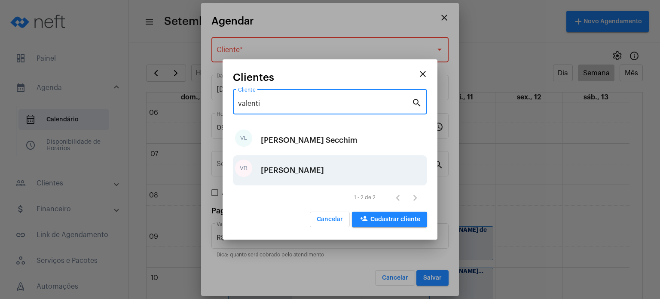
type input "valenti"
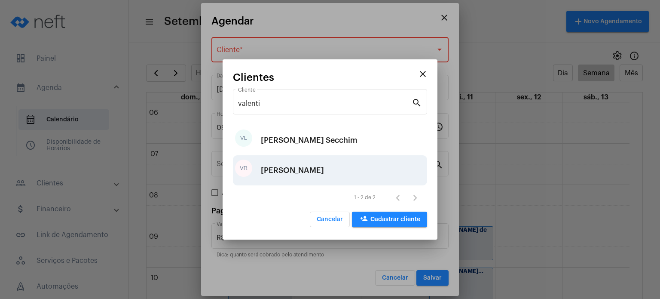
click at [309, 172] on div "[PERSON_NAME]" at bounding box center [292, 170] width 63 height 26
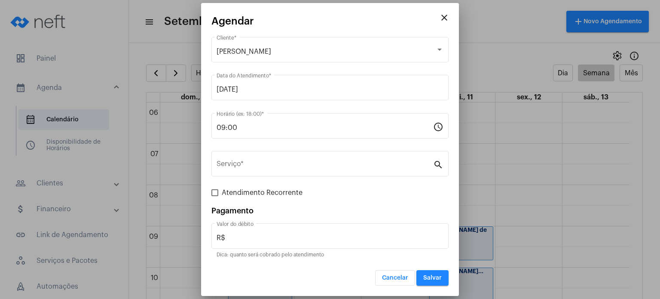
click at [309, 172] on div "Serviço *" at bounding box center [325, 162] width 217 height 27
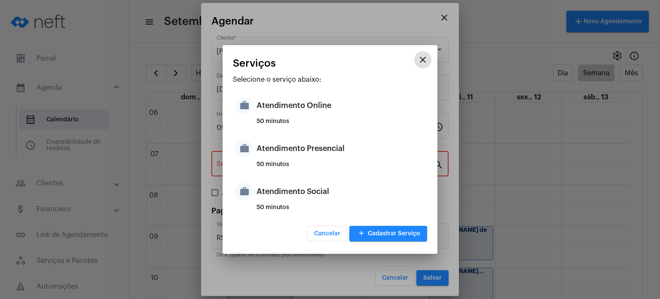
click at [309, 172] on div "50 minutos" at bounding box center [341, 167] width 169 height 13
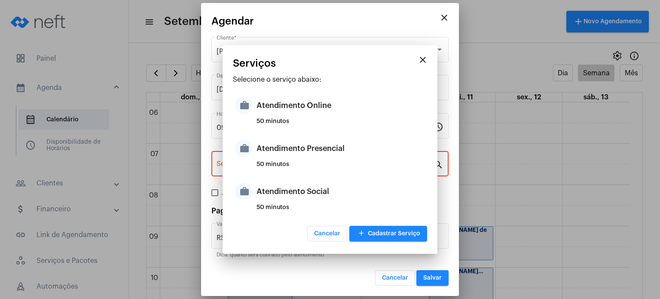
type input "Atendimento Presencial"
type input "R$ 170"
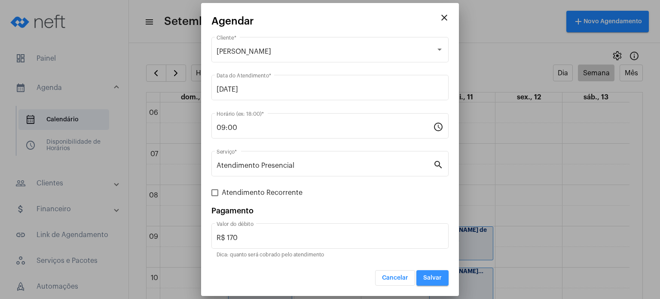
click at [447, 277] on button "Salvar" at bounding box center [433, 277] width 32 height 15
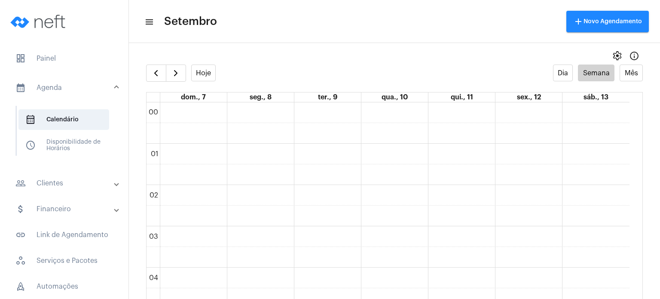
scroll to position [248, 0]
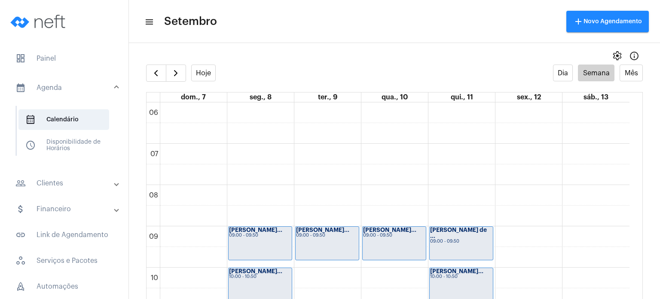
click at [83, 56] on span "dashboard Painel" at bounding box center [64, 58] width 111 height 21
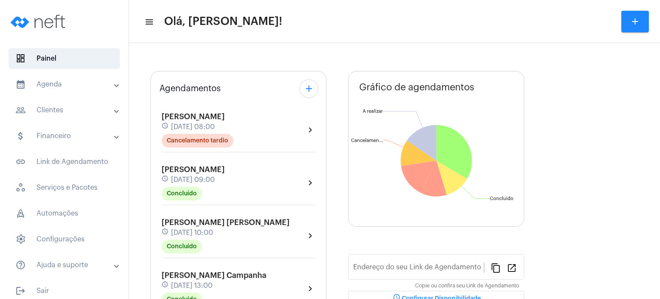
type input "[URL][DOMAIN_NAME]"
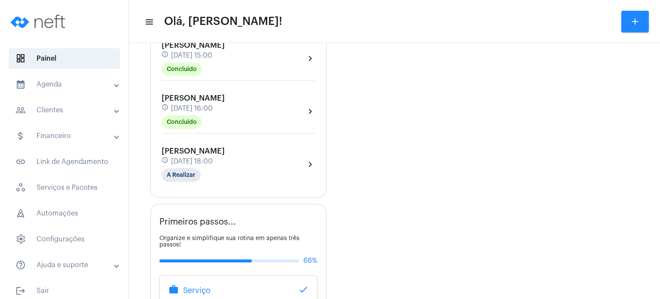
scroll to position [378, 0]
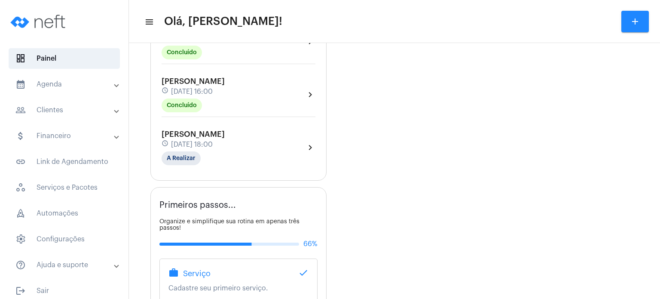
click at [178, 138] on span "[PERSON_NAME]" at bounding box center [193, 134] width 63 height 8
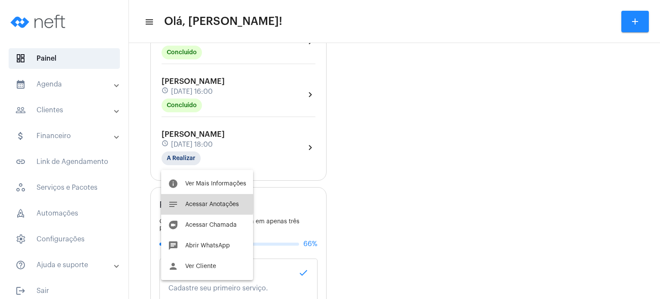
click at [179, 197] on button "notes Acessar Anotações" at bounding box center [207, 204] width 92 height 21
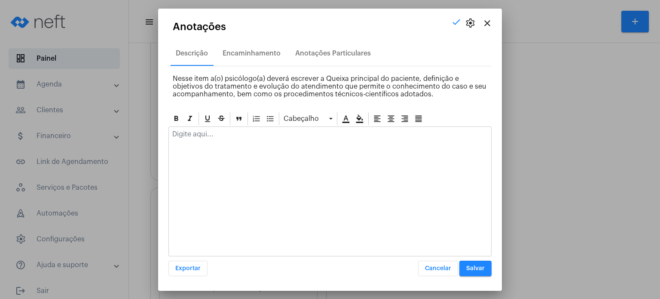
click at [204, 141] on div at bounding box center [330, 136] width 322 height 19
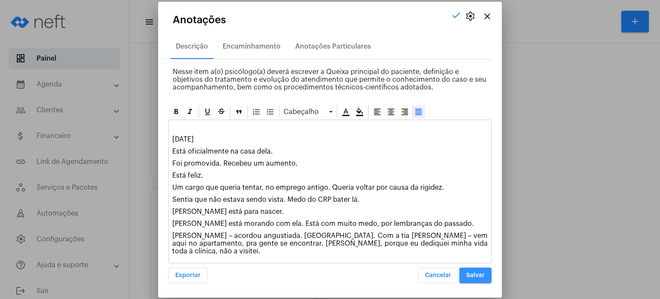
click at [479, 272] on span "Salvar" at bounding box center [475, 275] width 18 height 6
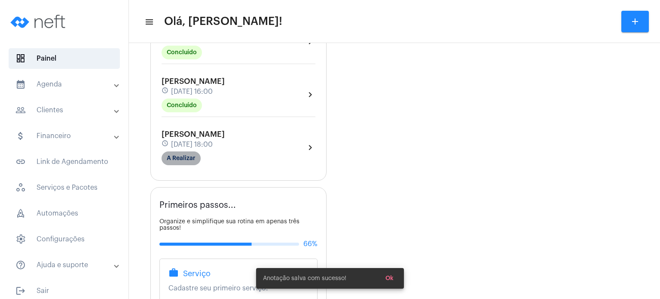
click at [186, 164] on mat-chip "A Realizar" at bounding box center [181, 158] width 39 height 14
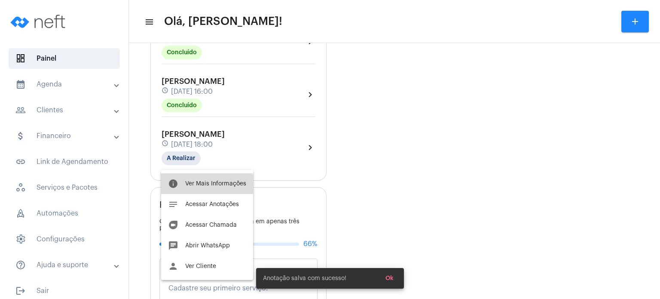
click at [194, 186] on span "Ver Mais Informações" at bounding box center [215, 184] width 61 height 6
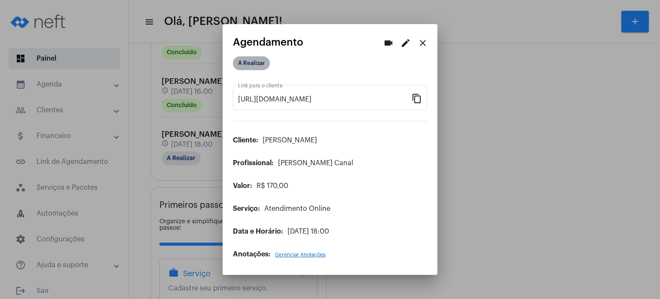
click at [251, 61] on mat-chip "A Realizar" at bounding box center [251, 63] width 37 height 14
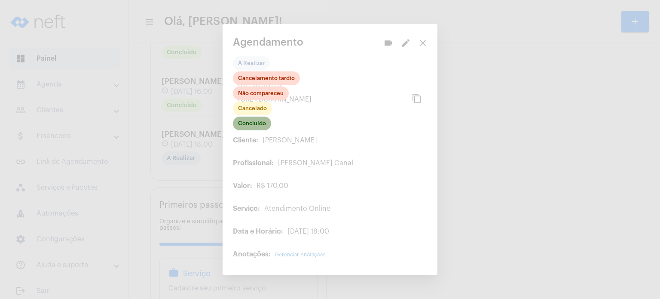
click at [256, 122] on mat-chip "Concluído" at bounding box center [252, 124] width 38 height 14
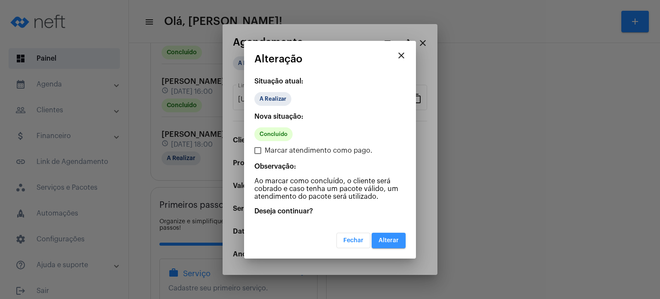
click at [396, 238] on span "Alterar" at bounding box center [389, 240] width 20 height 6
